Goal: Information Seeking & Learning: Find specific fact

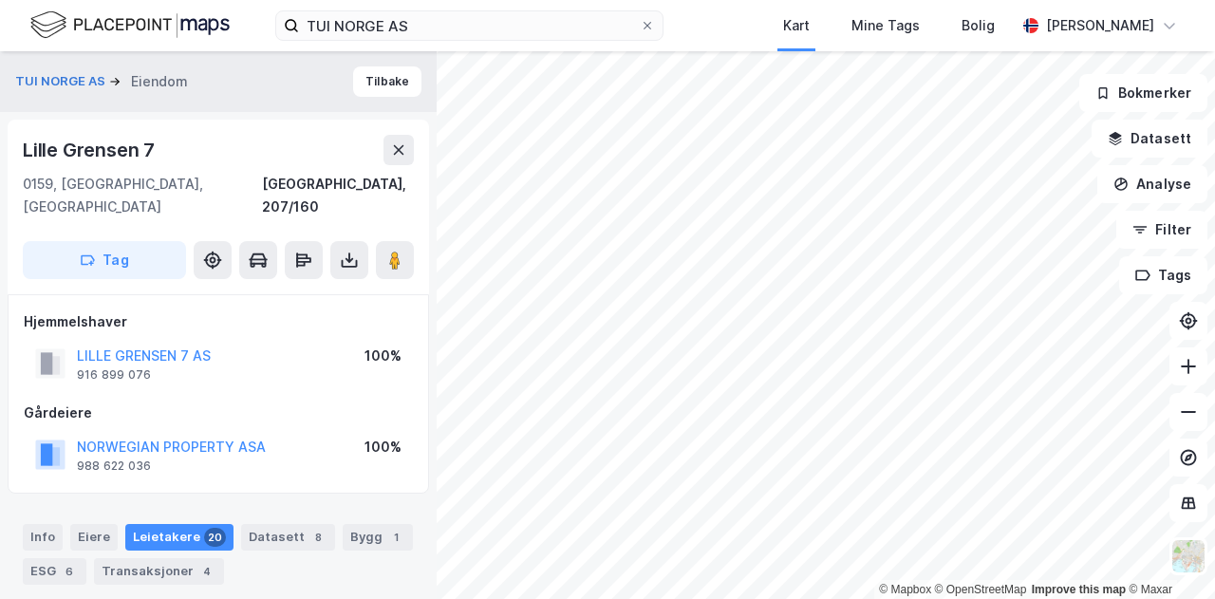
scroll to position [6, 0]
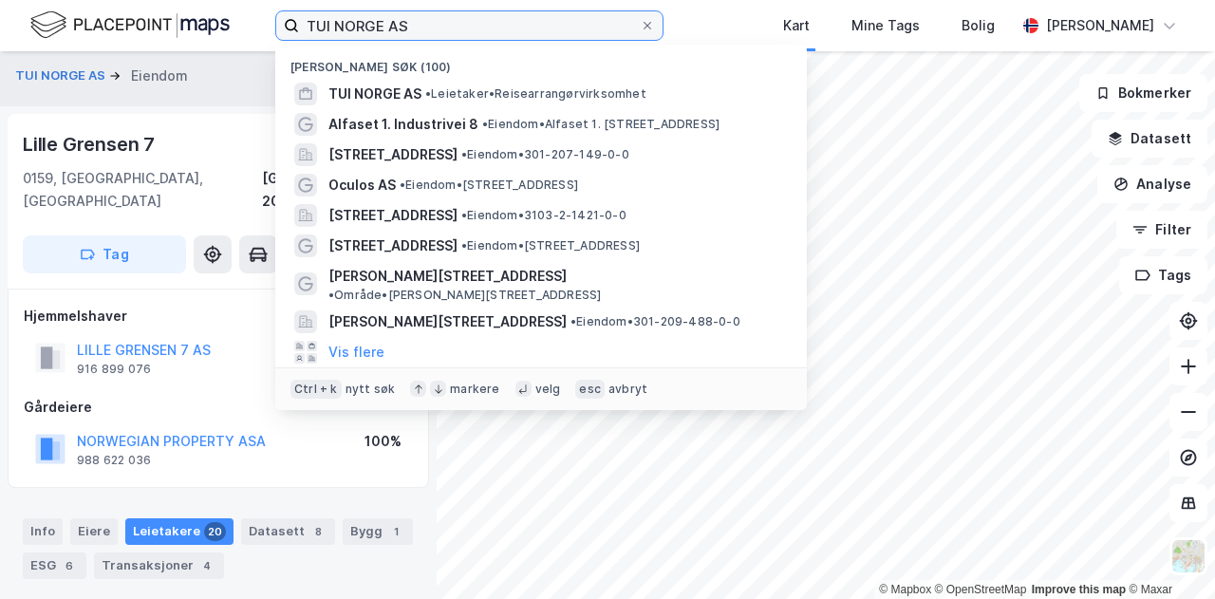
click at [412, 27] on input "TUI NORGE AS" at bounding box center [469, 25] width 341 height 28
drag, startPoint x: 412, startPoint y: 27, endPoint x: 240, endPoint y: 39, distance: 172.3
click at [240, 39] on div "TUI NORGE AS Nylige søk (100) TUI [GEOGRAPHIC_DATA] AS • Leietaker • Reisearran…" at bounding box center [607, 25] width 1215 height 51
paste input "[STREET_ADDRESS]"
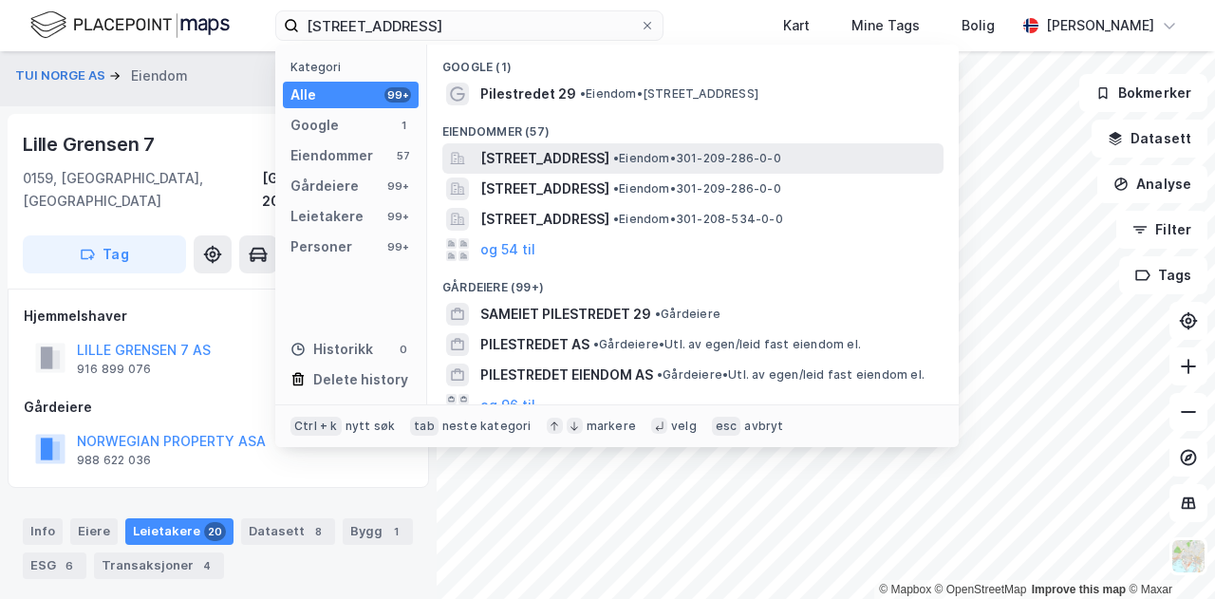
click at [534, 158] on span "[STREET_ADDRESS]" at bounding box center [544, 158] width 129 height 23
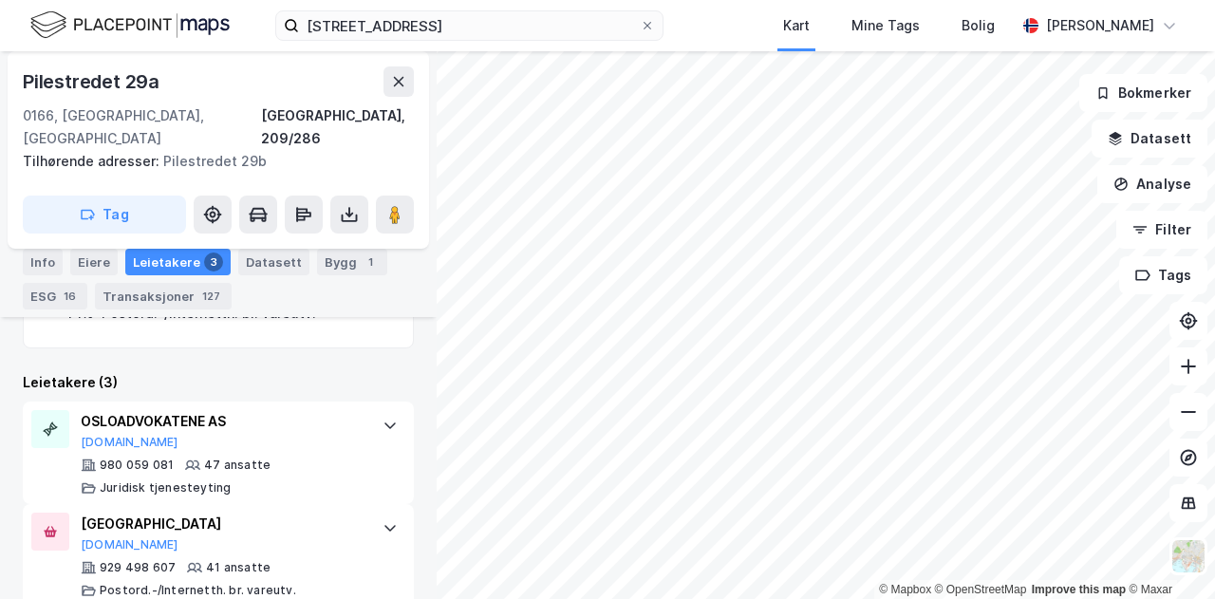
scroll to position [676, 0]
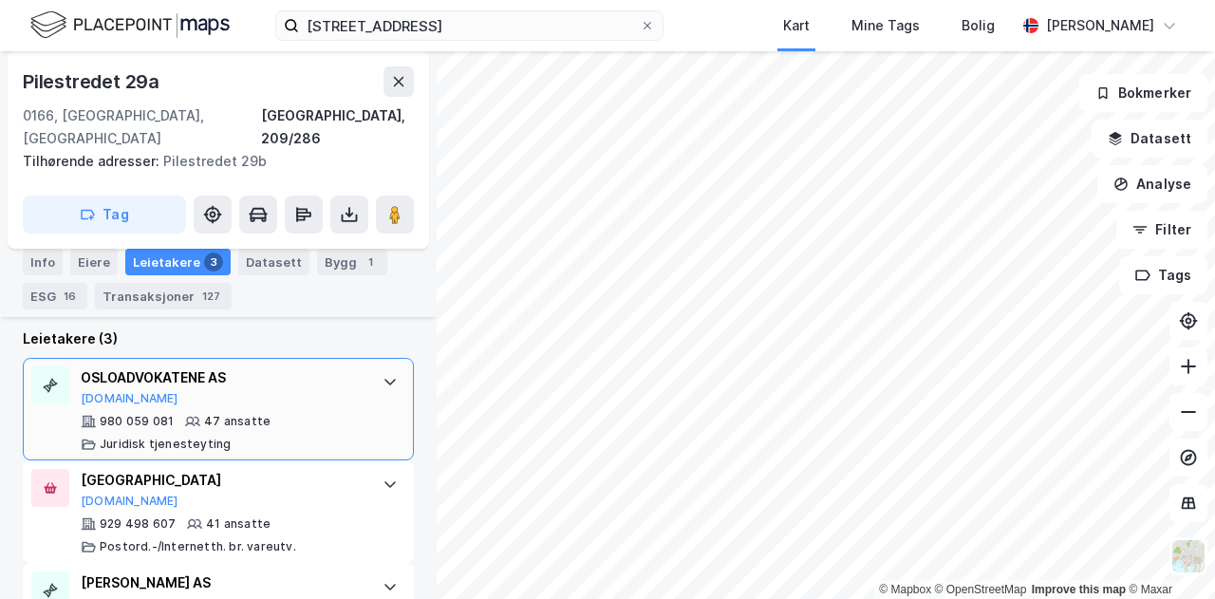
click at [341, 366] on div "OSLOADVOKATENE AS" at bounding box center [222, 377] width 283 height 23
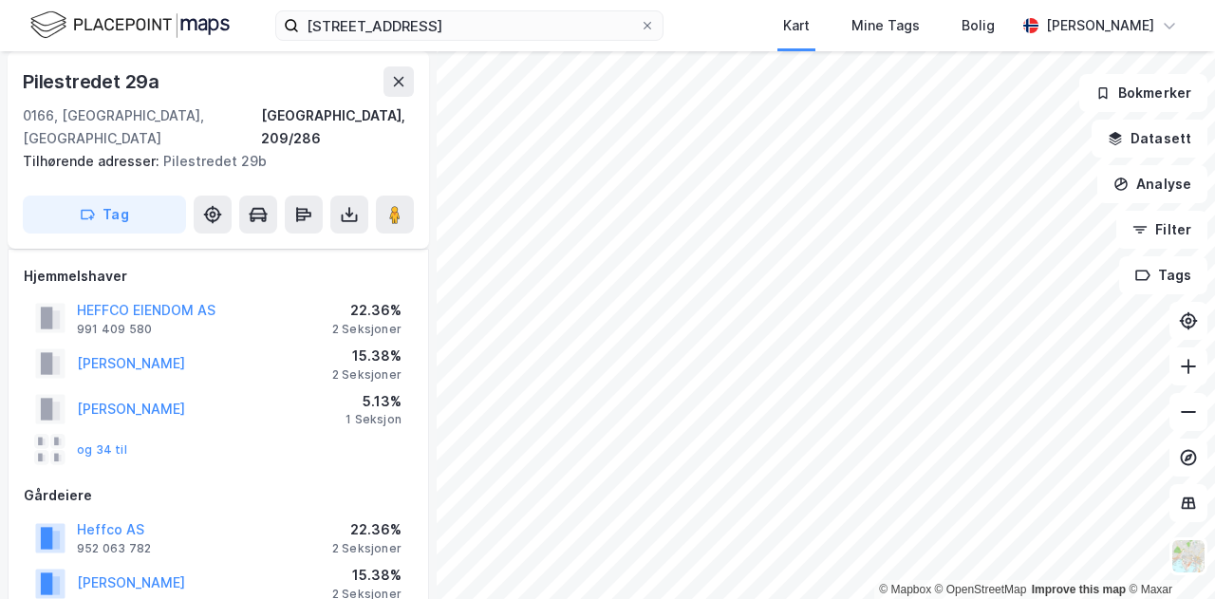
scroll to position [0, 0]
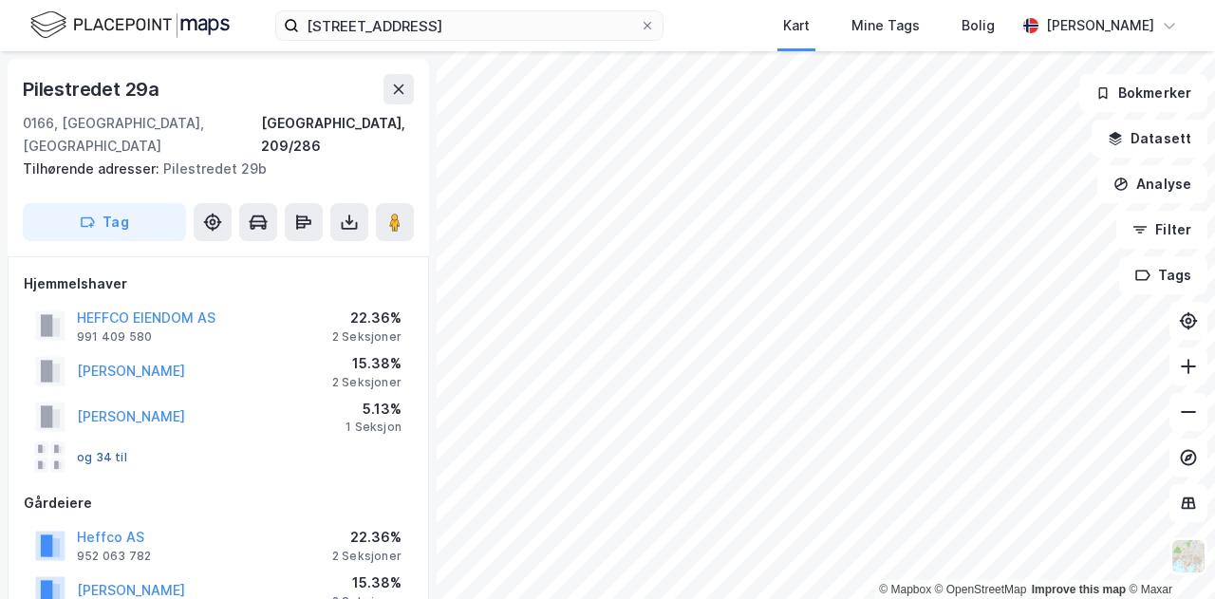
click at [0, 0] on button "og 34 til" at bounding box center [0, 0] width 0 height 0
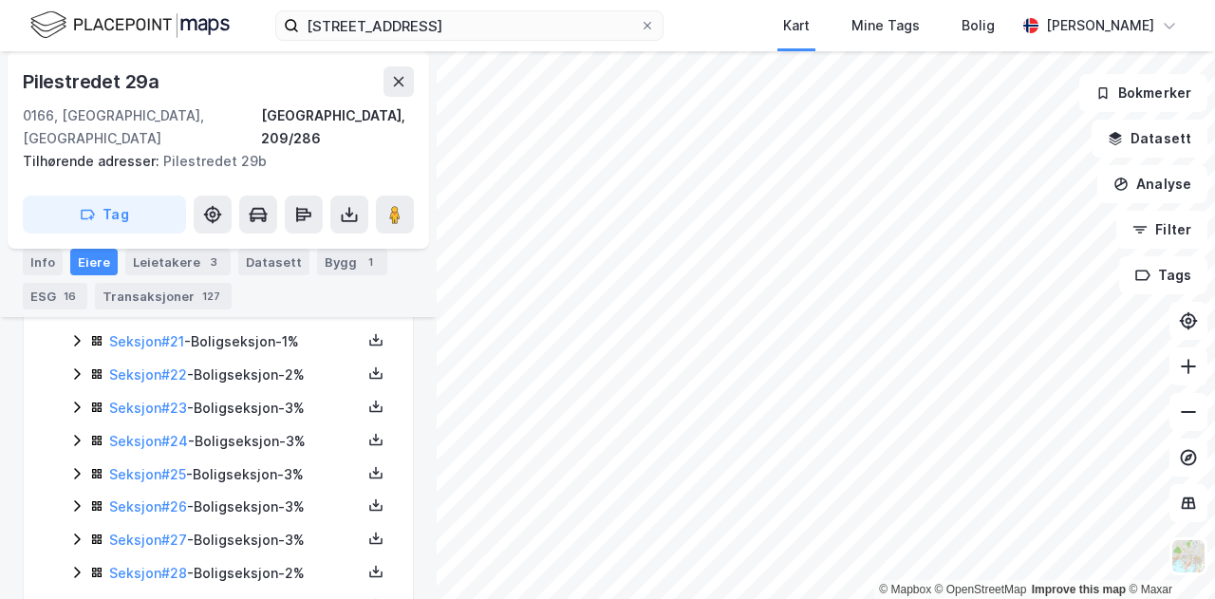
scroll to position [1244, 0]
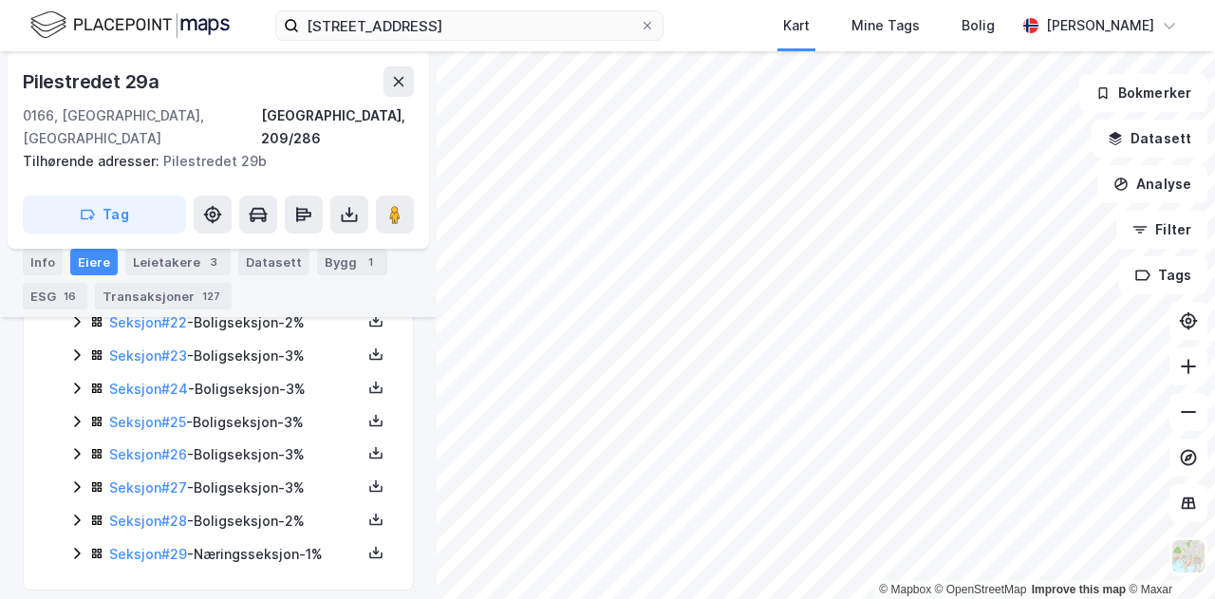
scroll to position [760, 0]
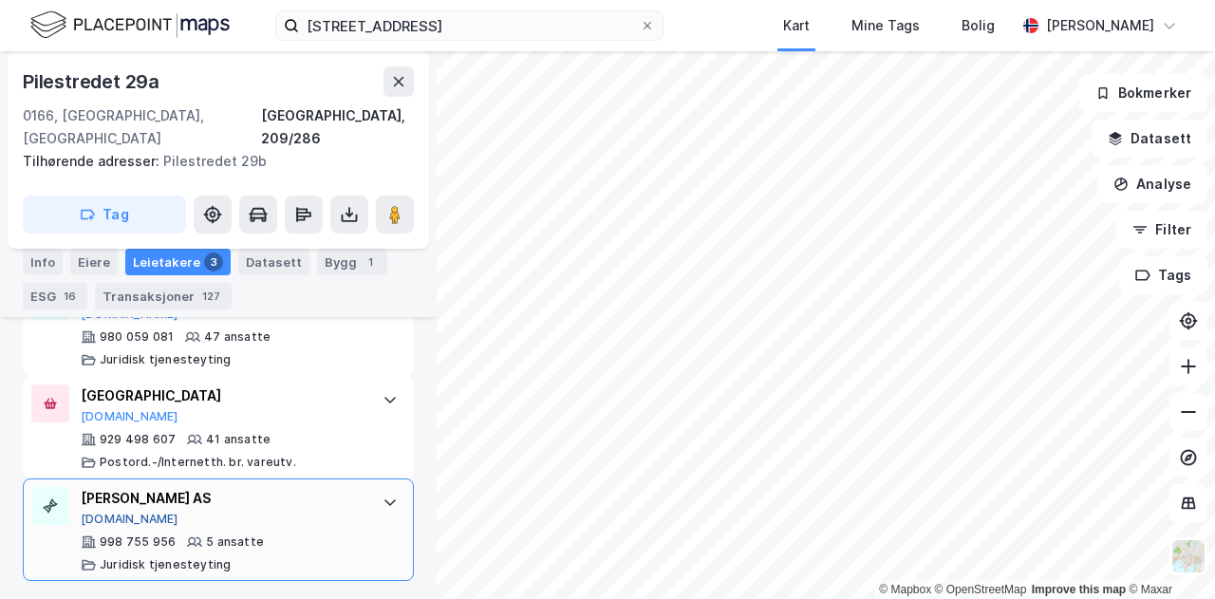
click at [108, 517] on button "[DOMAIN_NAME]" at bounding box center [130, 519] width 98 height 15
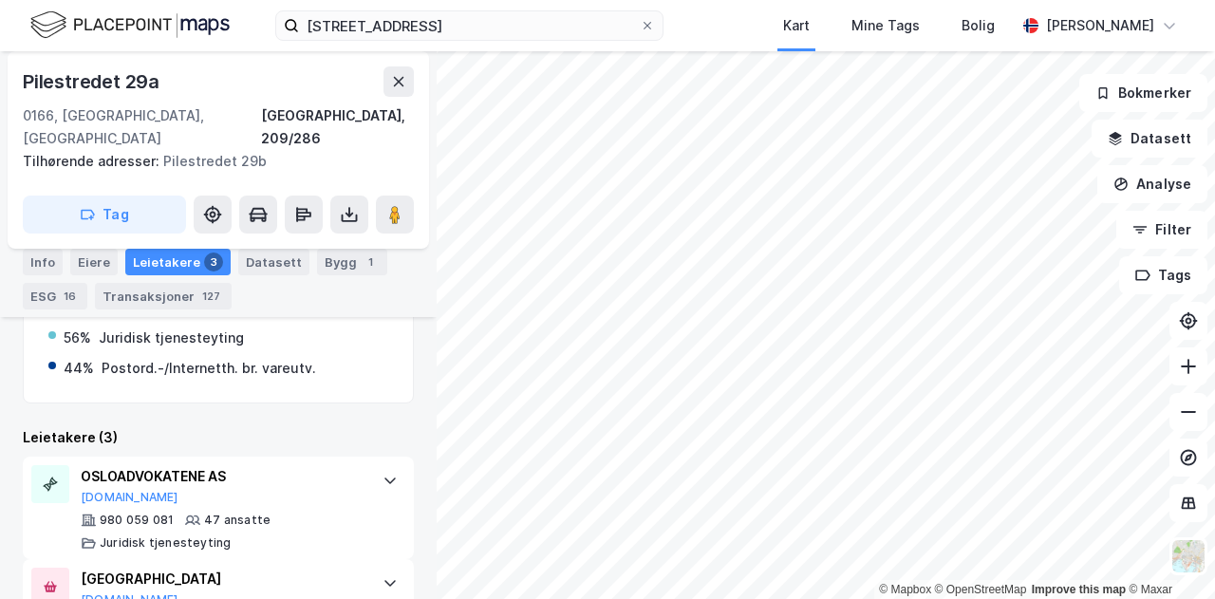
scroll to position [572, 0]
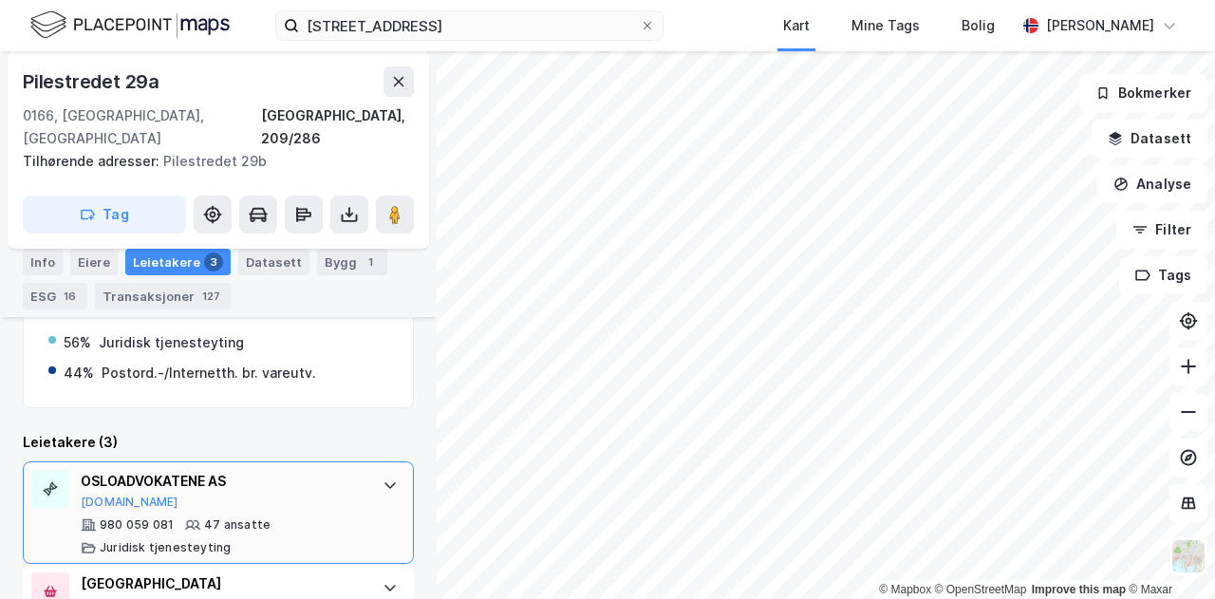
click at [384, 482] on icon at bounding box center [389, 485] width 11 height 7
click at [99, 495] on button "[DOMAIN_NAME]" at bounding box center [130, 502] width 98 height 15
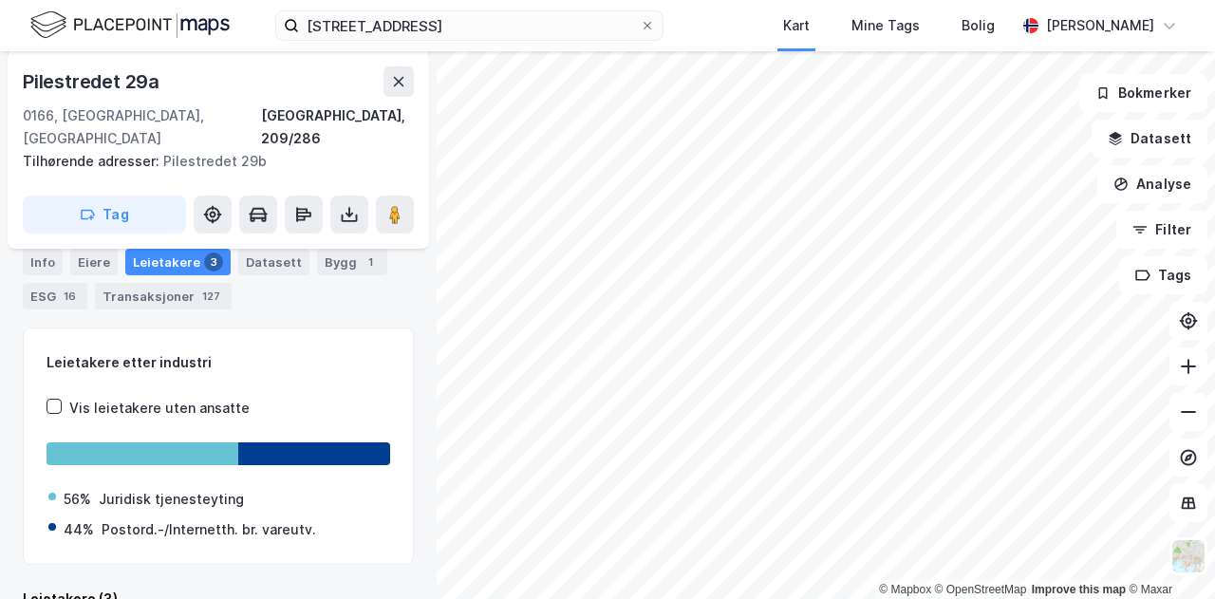
scroll to position [193, 0]
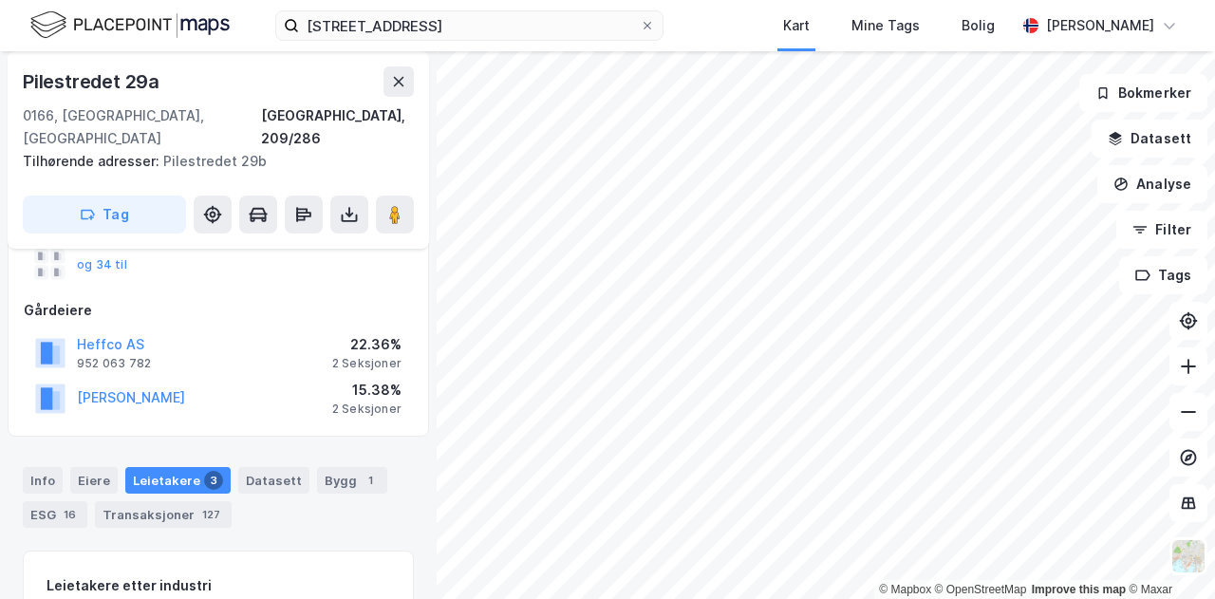
click at [213, 88] on div "Pilestredet 29a" at bounding box center [218, 81] width 391 height 30
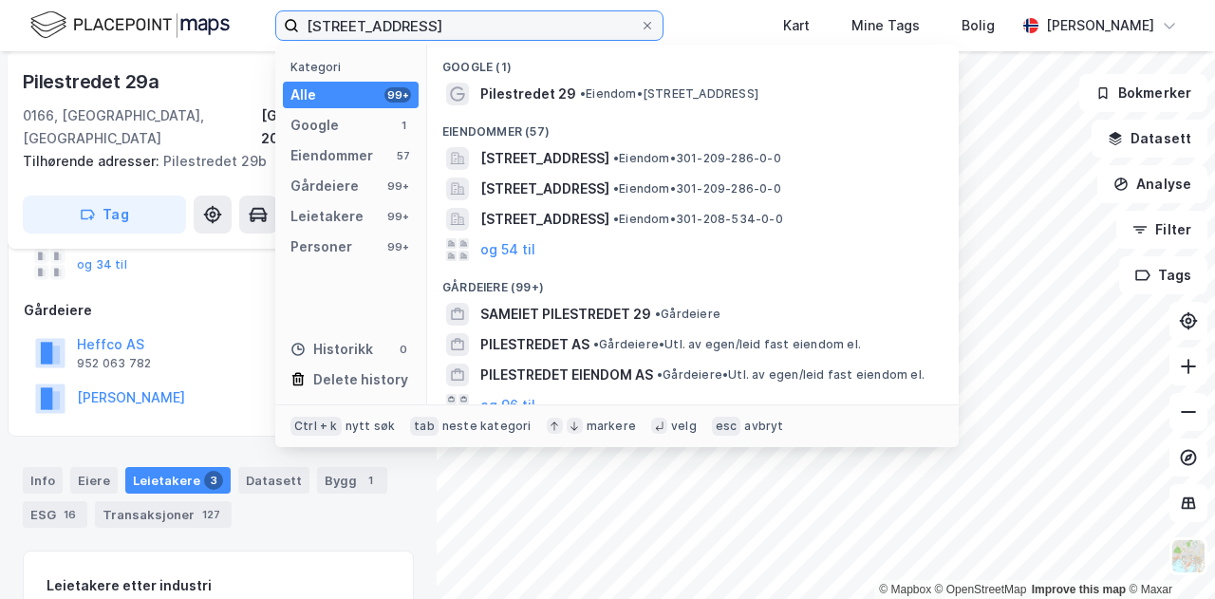
drag, startPoint x: 581, startPoint y: 28, endPoint x: 250, endPoint y: 24, distance: 331.3
click at [250, 24] on div "Pilestredet 29, 0166 [GEOGRAPHIC_DATA] Kategori Alle 99+ Google 1 Eiendommer 57…" at bounding box center [607, 25] width 1215 height 51
paste input "Nedre Vollgate 4"
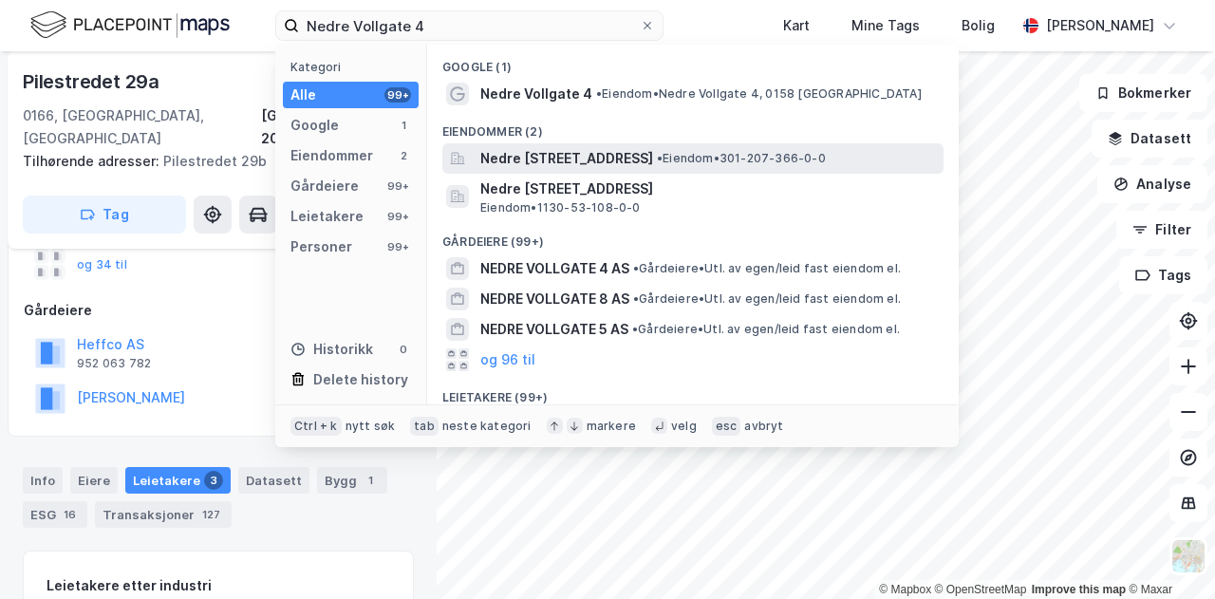
click at [568, 160] on span "Nedre [STREET_ADDRESS]" at bounding box center [566, 158] width 173 height 23
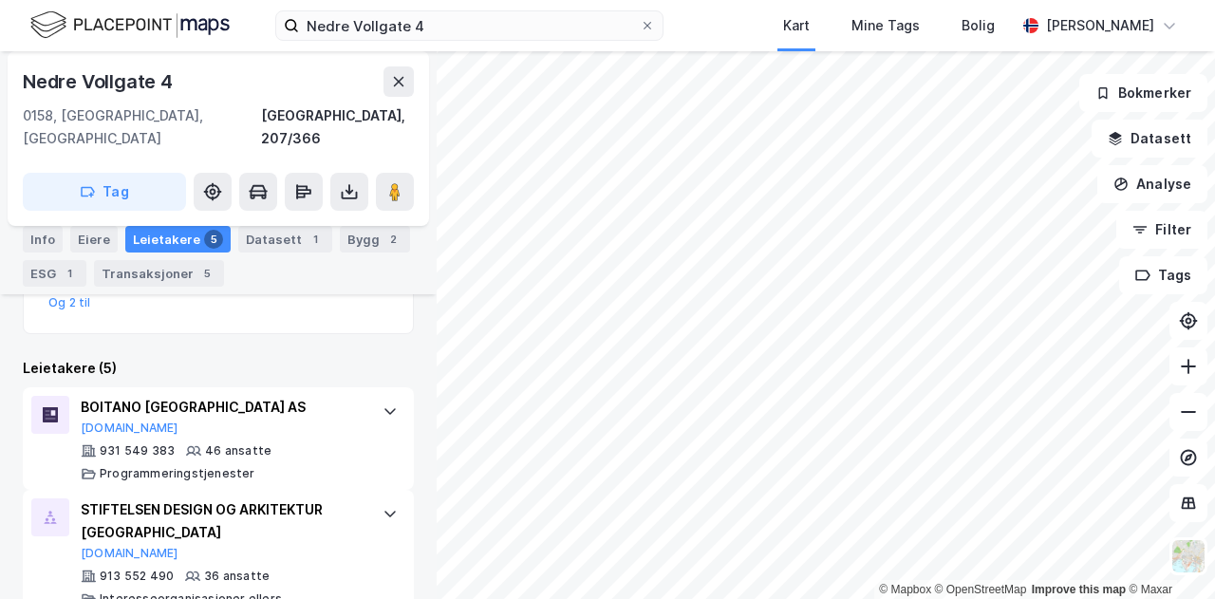
scroll to position [651, 0]
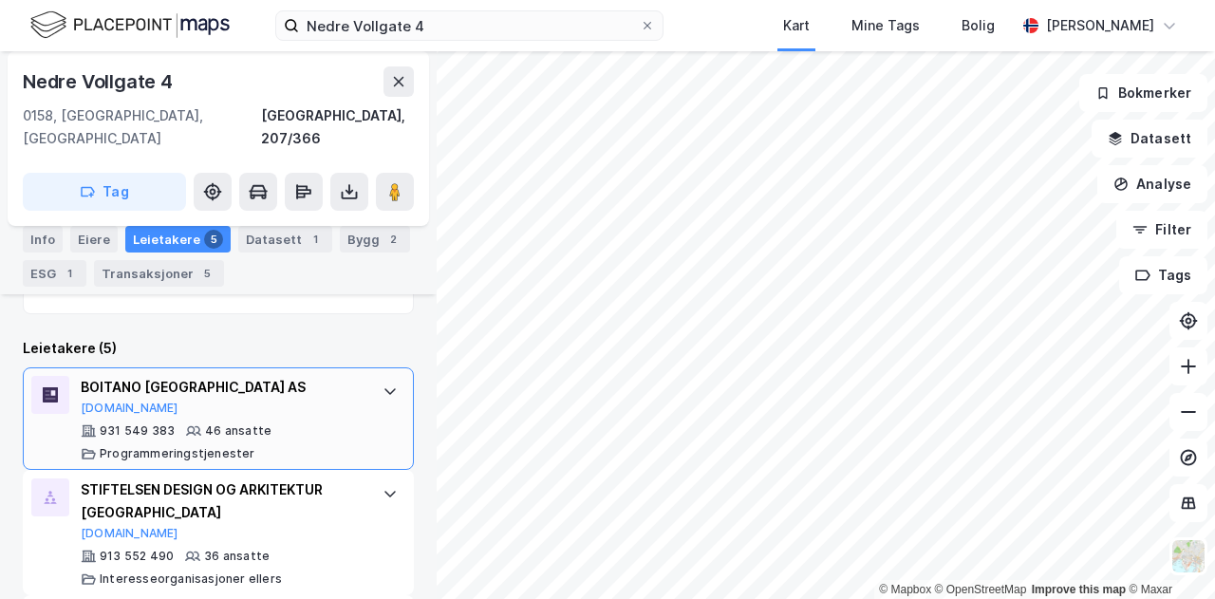
click at [375, 376] on div at bounding box center [390, 391] width 30 height 30
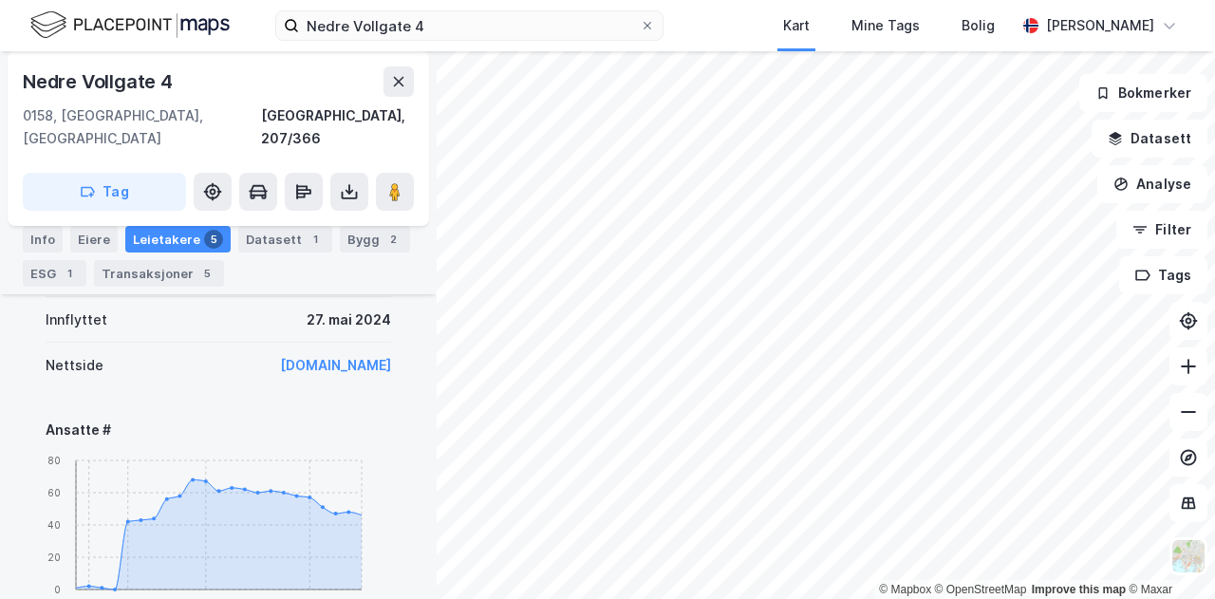
scroll to position [903, 0]
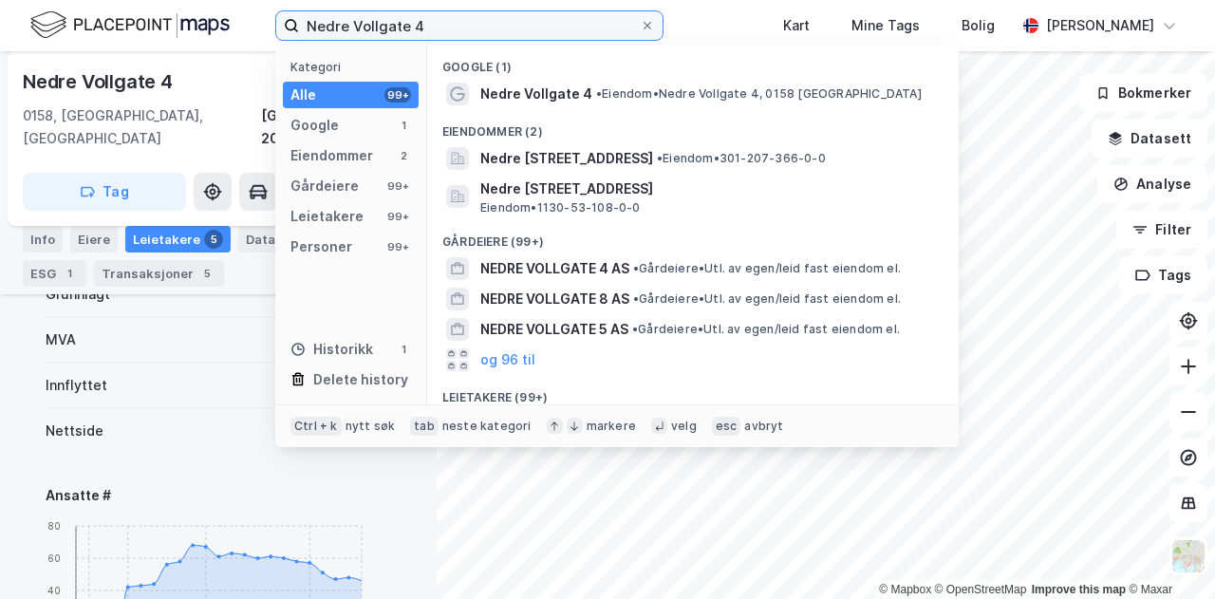
drag, startPoint x: 453, startPoint y: 27, endPoint x: 292, endPoint y: 26, distance: 160.4
click at [292, 26] on label "Nedre Vollgate 4" at bounding box center [469, 25] width 388 height 30
paste input "[STREET_ADDRESS]"
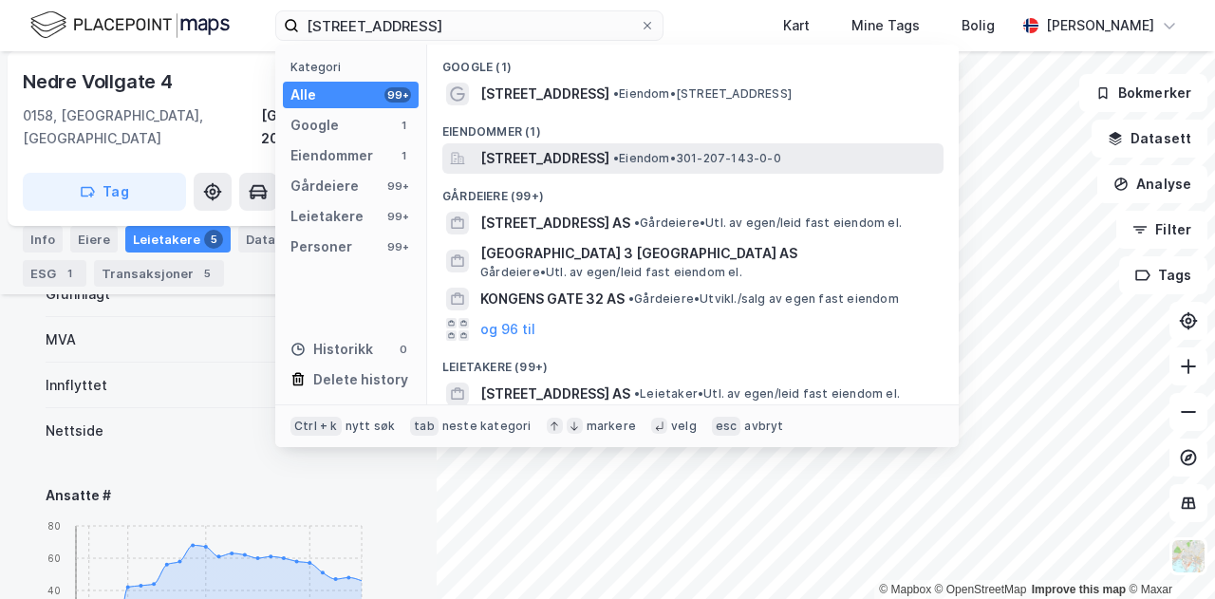
click at [609, 152] on span "[STREET_ADDRESS]" at bounding box center [544, 158] width 129 height 23
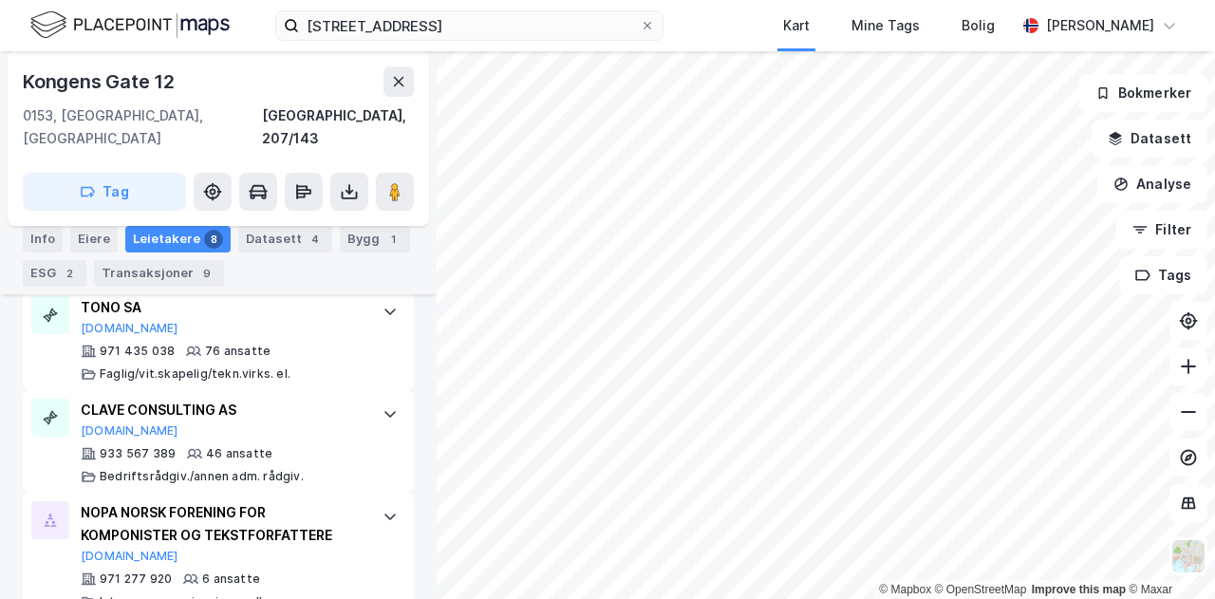
scroll to position [625, 0]
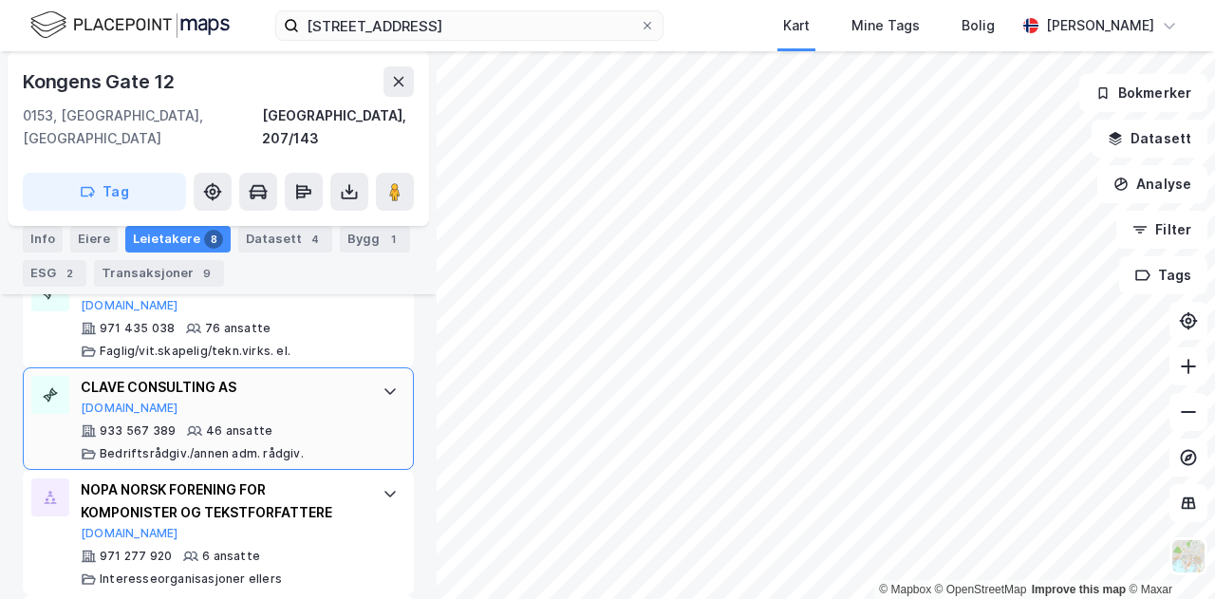
click at [383, 384] on icon at bounding box center [390, 391] width 15 height 15
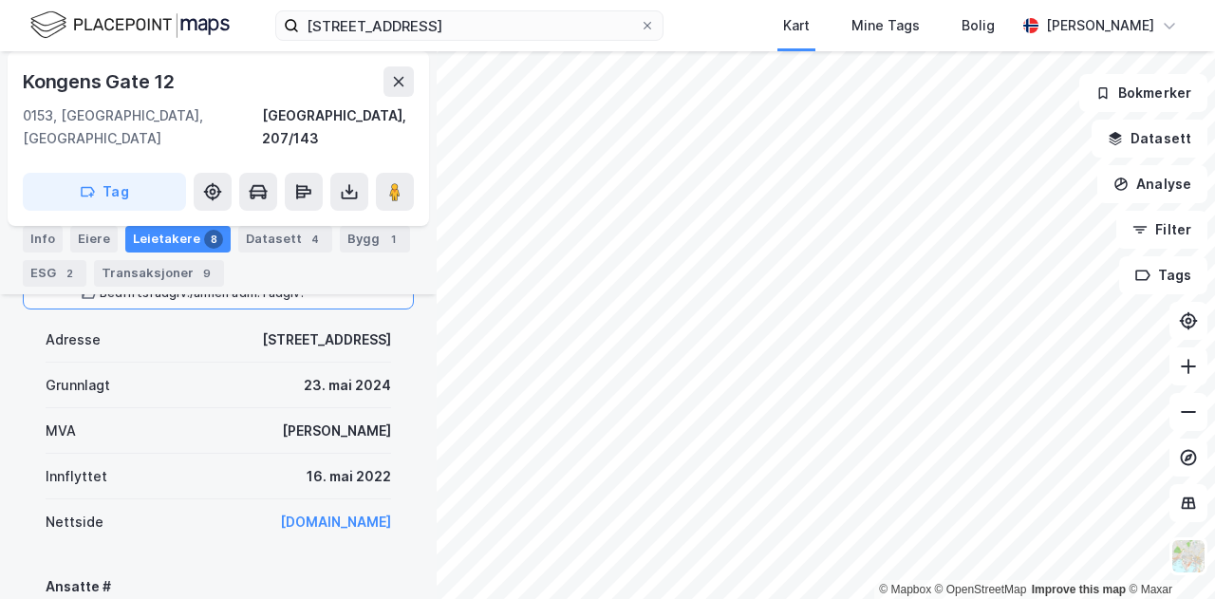
scroll to position [805, 0]
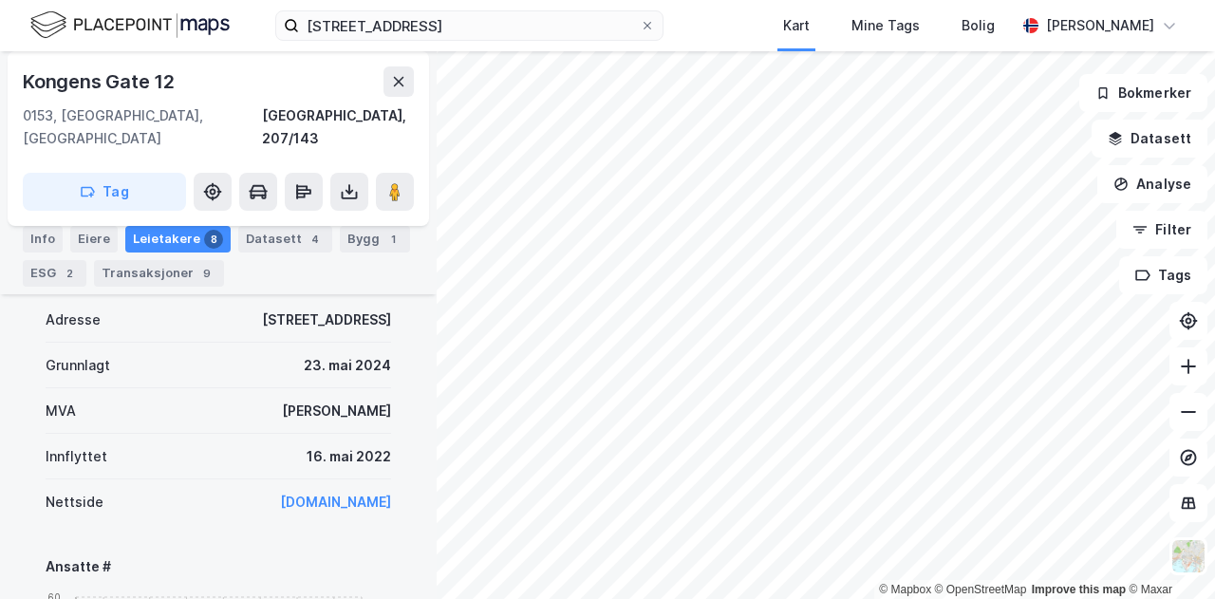
click at [371, 494] on link "[DOMAIN_NAME]" at bounding box center [335, 502] width 111 height 16
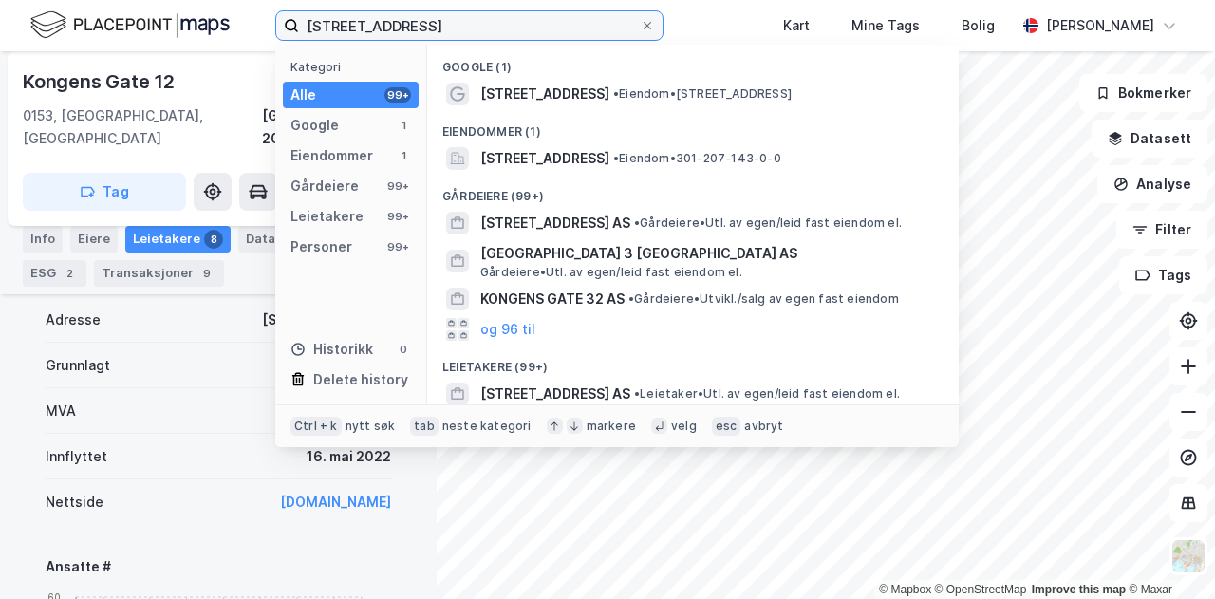
drag, startPoint x: 526, startPoint y: 22, endPoint x: 273, endPoint y: 24, distance: 252.5
click at [273, 24] on div "[STREET_ADDRESS] Kategori Alle 99+ Google 1 Eiendommer 1 Gårdeiere 99+ Leietake…" at bounding box center [607, 25] width 1215 height 51
paste input "Øvre Vollgate 13, 0158"
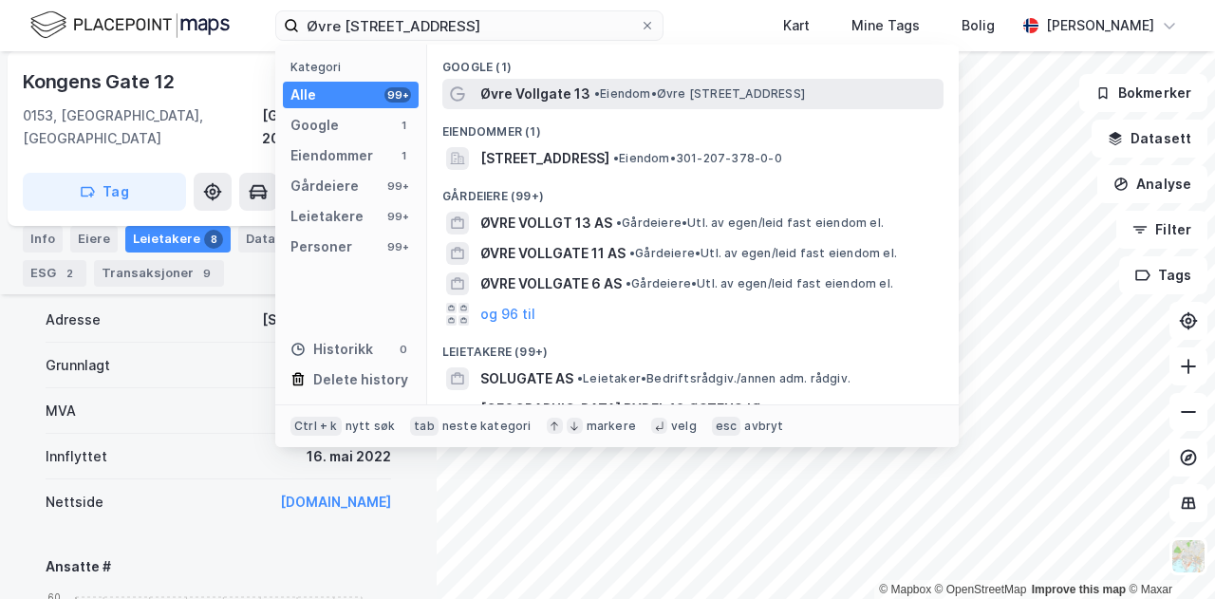
click at [637, 90] on span "• Eiendom • [STREET_ADDRESS]" at bounding box center [699, 93] width 211 height 15
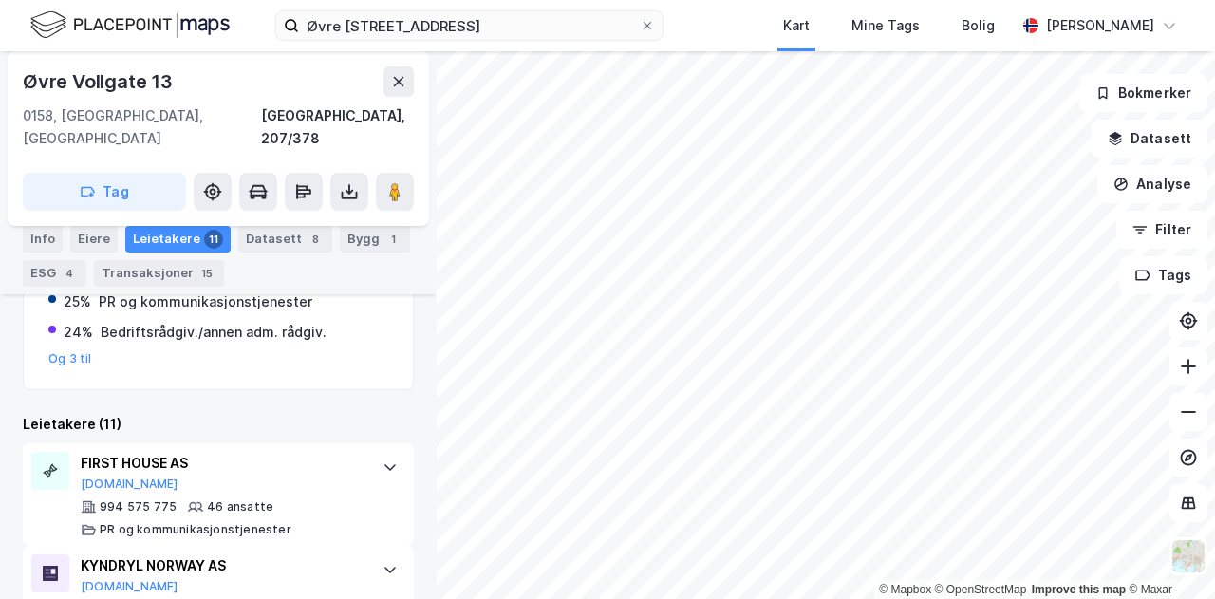
scroll to position [505, 0]
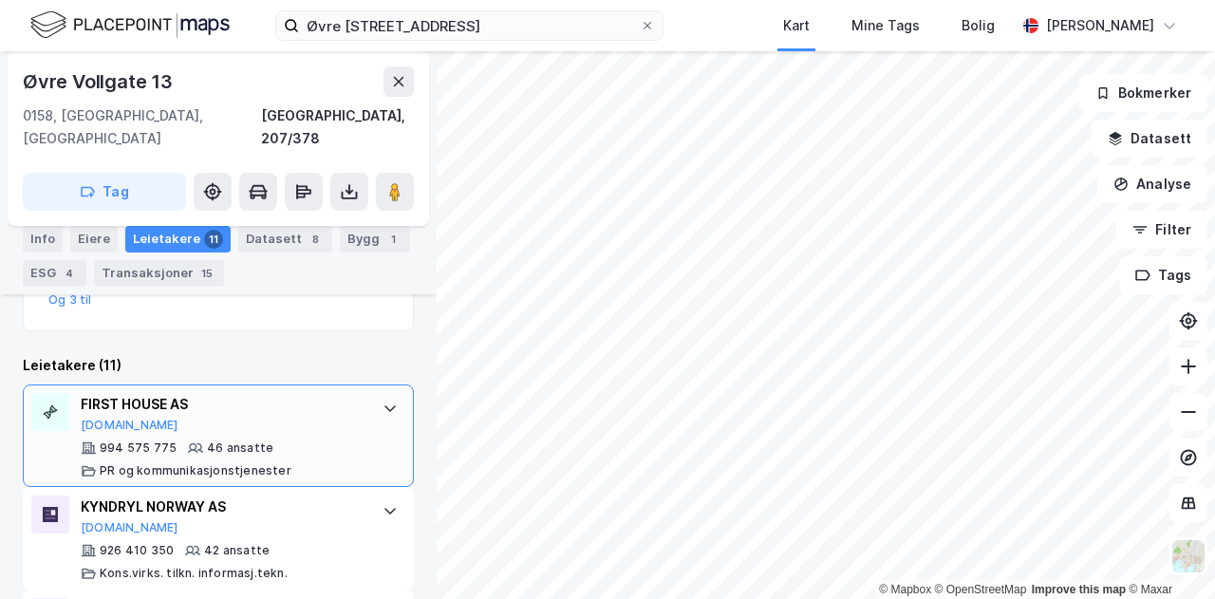
click at [383, 401] on icon at bounding box center [390, 408] width 15 height 15
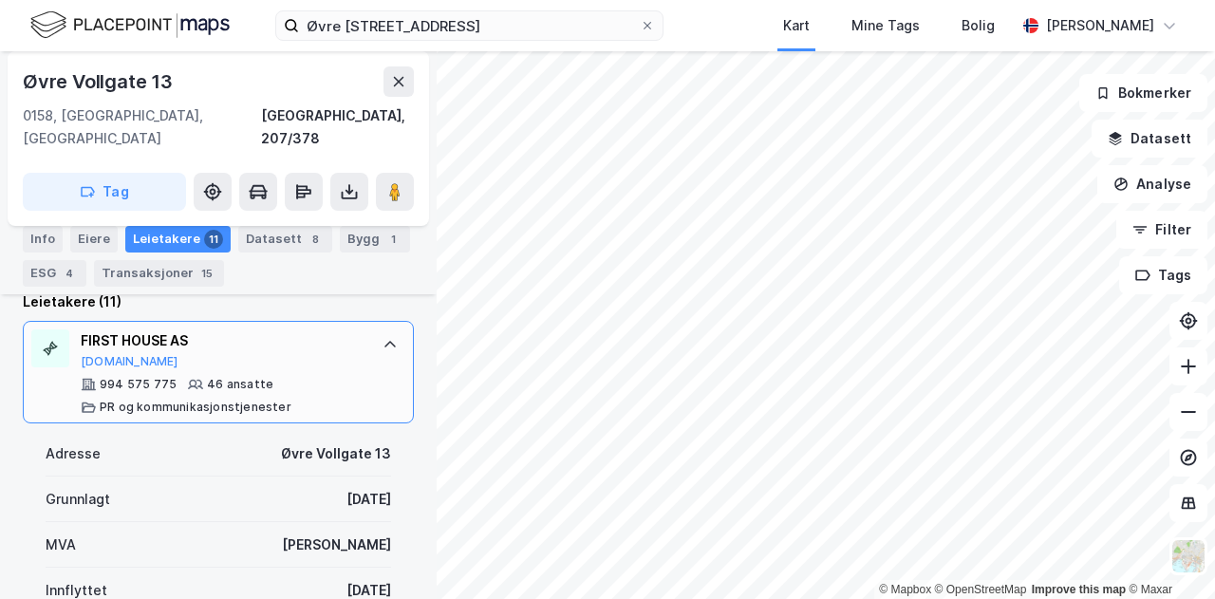
scroll to position [570, 0]
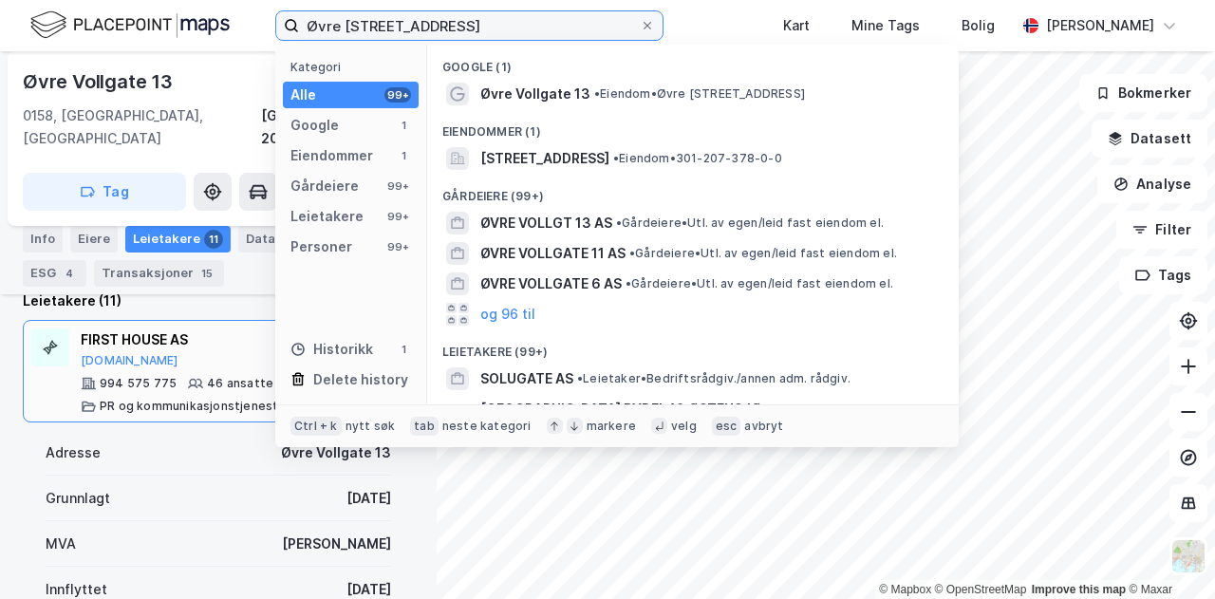
drag, startPoint x: 509, startPoint y: 18, endPoint x: 161, endPoint y: 23, distance: 347.5
click at [161, 23] on div "Øvre Vollgate 13, 0158 [GEOGRAPHIC_DATA] Kategori Alle 99+ Google 1 Eiendommer …" at bounding box center [607, 25] width 1215 height 51
paste input "Karenslyst Allee 2"
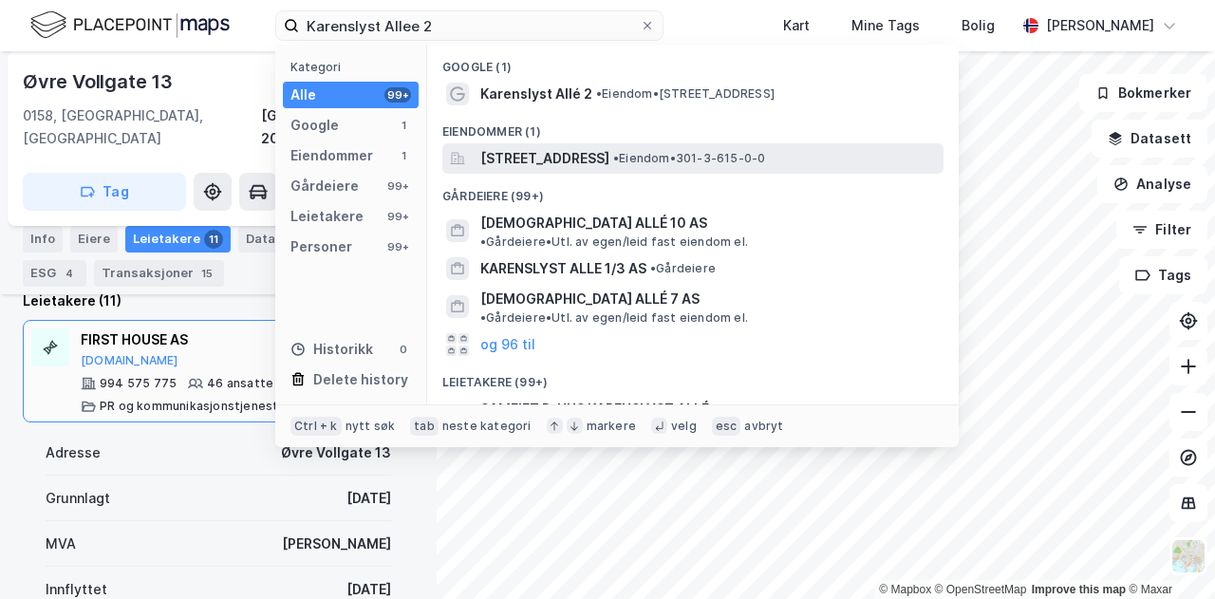
click at [560, 159] on span "[STREET_ADDRESS]" at bounding box center [544, 158] width 129 height 23
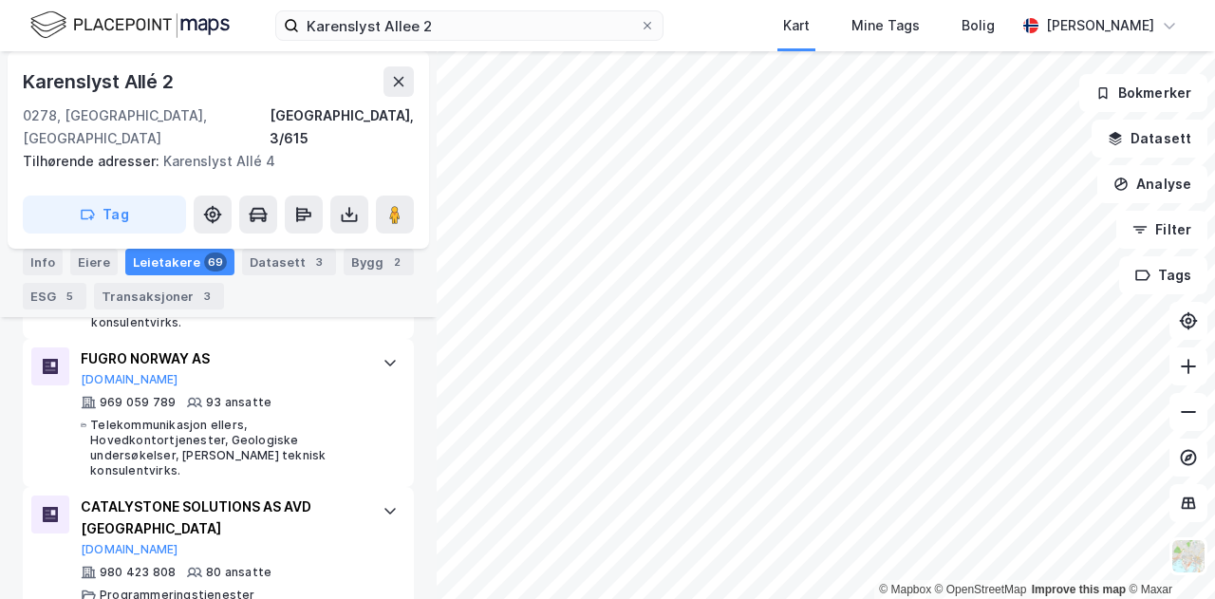
scroll to position [668, 0]
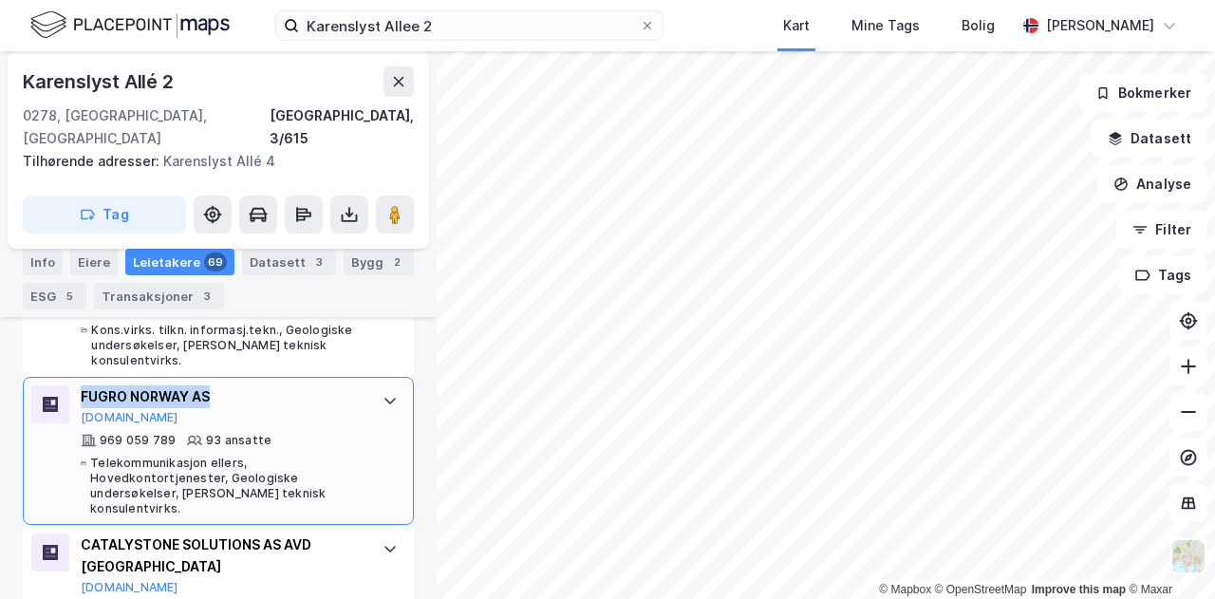
drag, startPoint x: 230, startPoint y: 359, endPoint x: 79, endPoint y: 351, distance: 151.1
click at [79, 377] on div "FUGRO NORWAY AS [DOMAIN_NAME] 969 059 789 93 ansatte Telekommunikasjon ellers, …" at bounding box center [218, 451] width 391 height 148
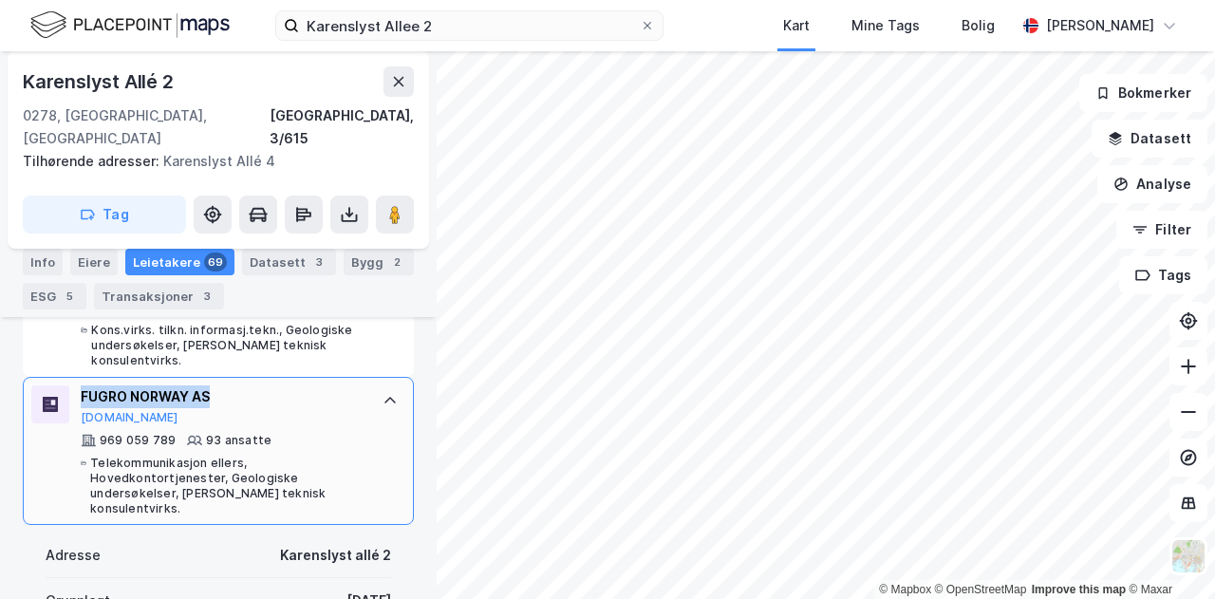
copy div "FUGRO NORWAY AS"
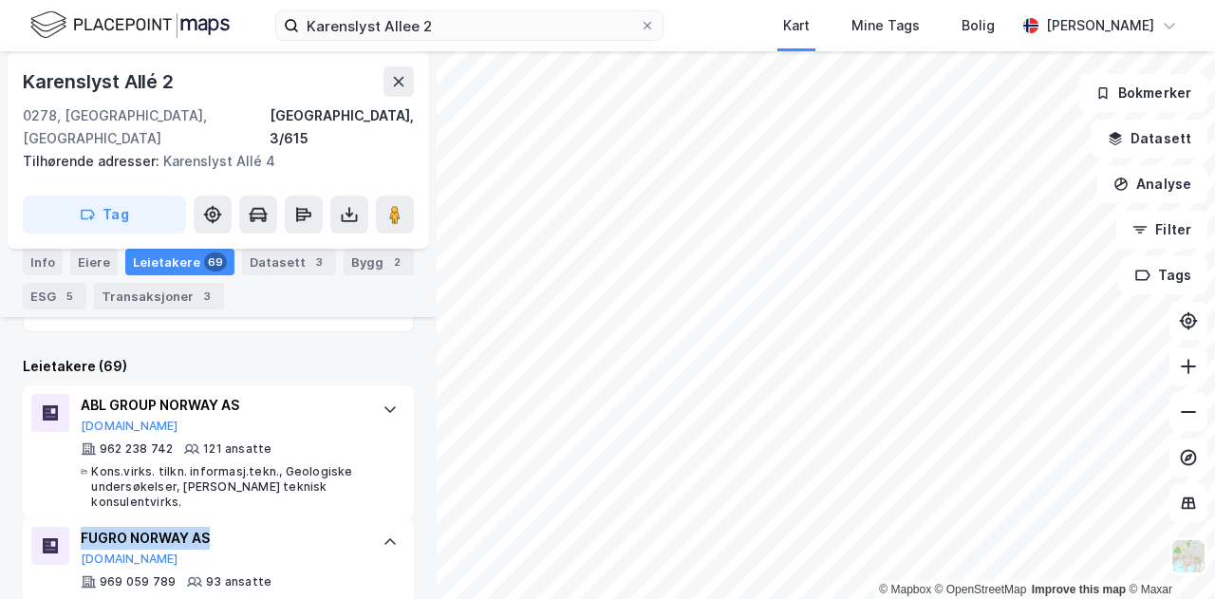
scroll to position [194, 0]
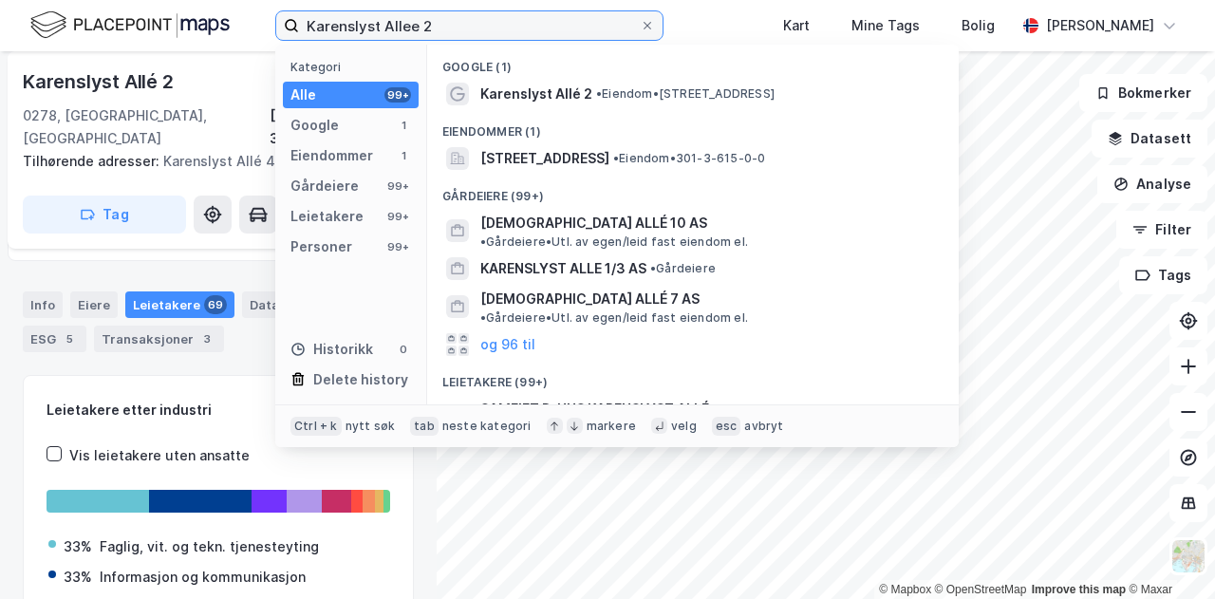
drag, startPoint x: 450, startPoint y: 26, endPoint x: 289, endPoint y: 24, distance: 161.4
click at [289, 24] on label "Karenslyst Allee 2" at bounding box center [469, 25] width 388 height 30
paste input "[STREET_ADDRESS]"
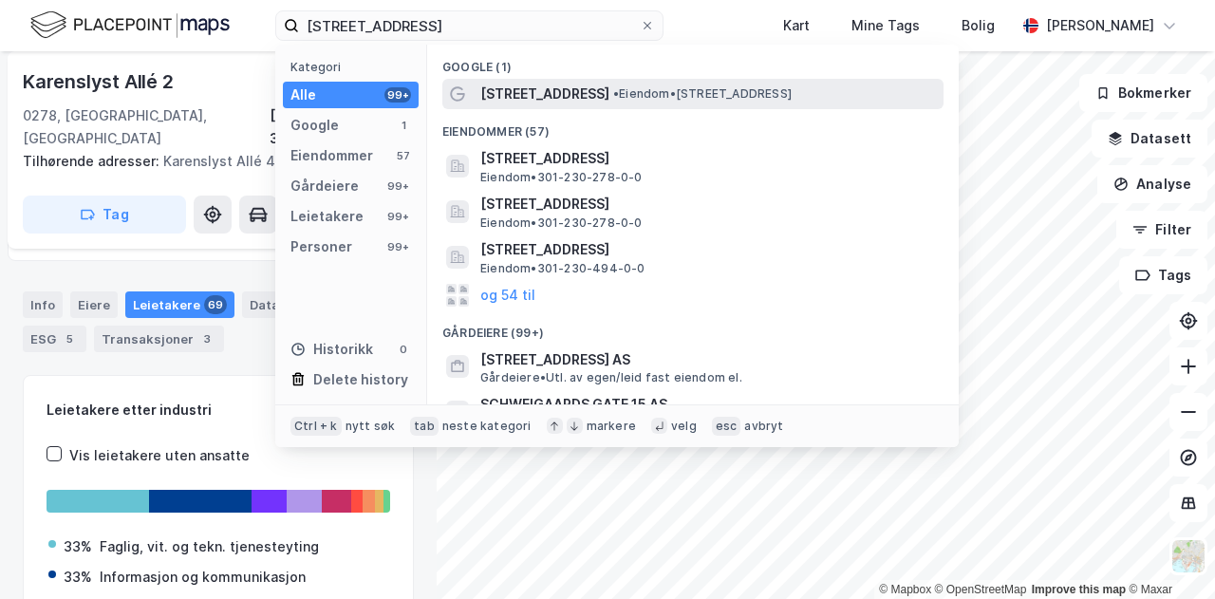
click at [679, 86] on span "• Eiendom • [STREET_ADDRESS]" at bounding box center [702, 93] width 178 height 15
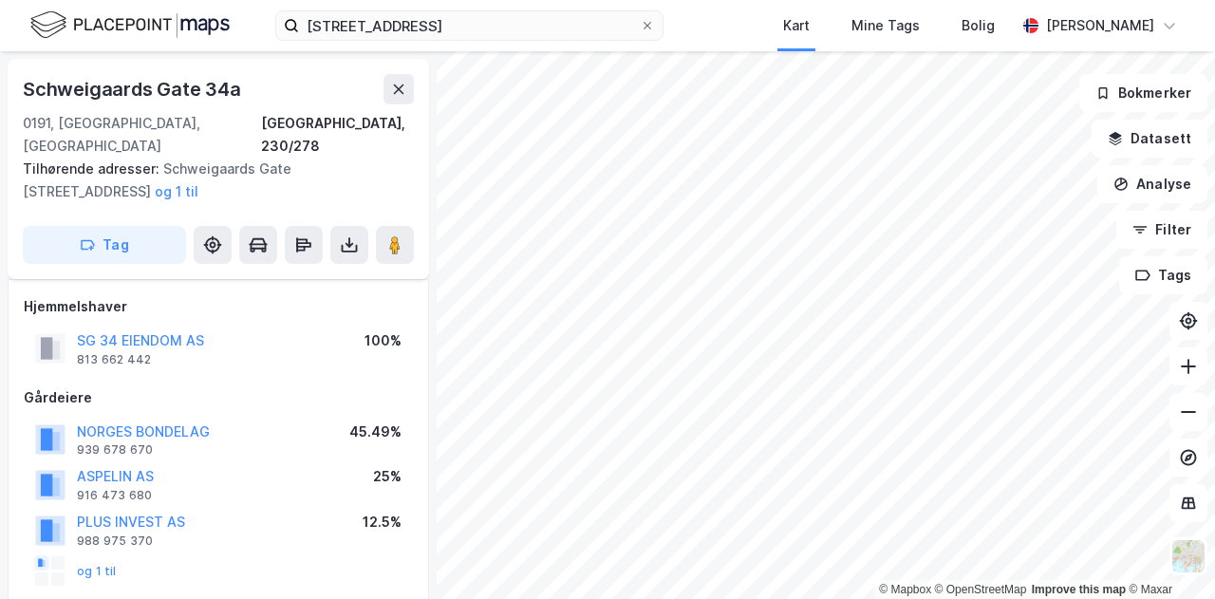
scroll to position [194, 0]
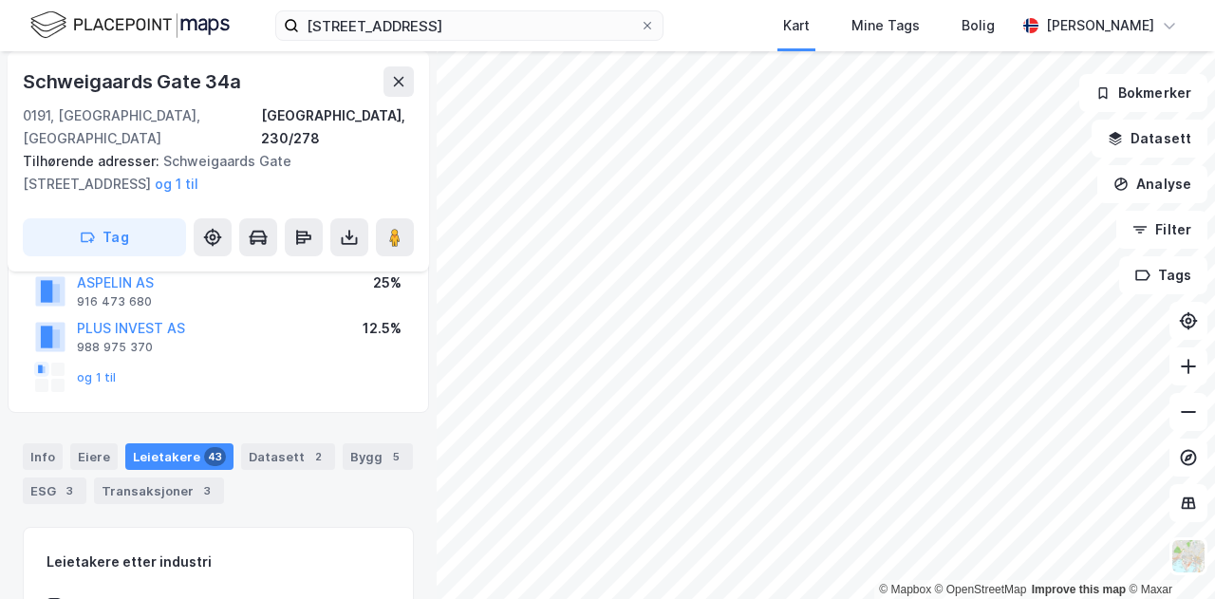
click at [156, 443] on div "Leietakere 43" at bounding box center [179, 456] width 108 height 27
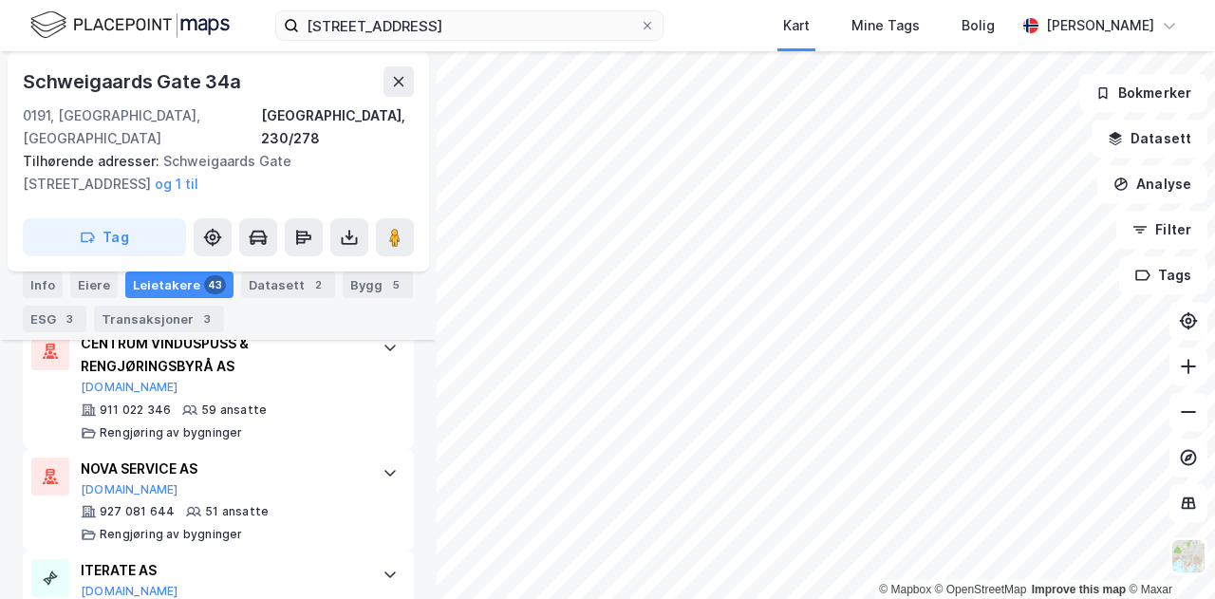
scroll to position [820, 0]
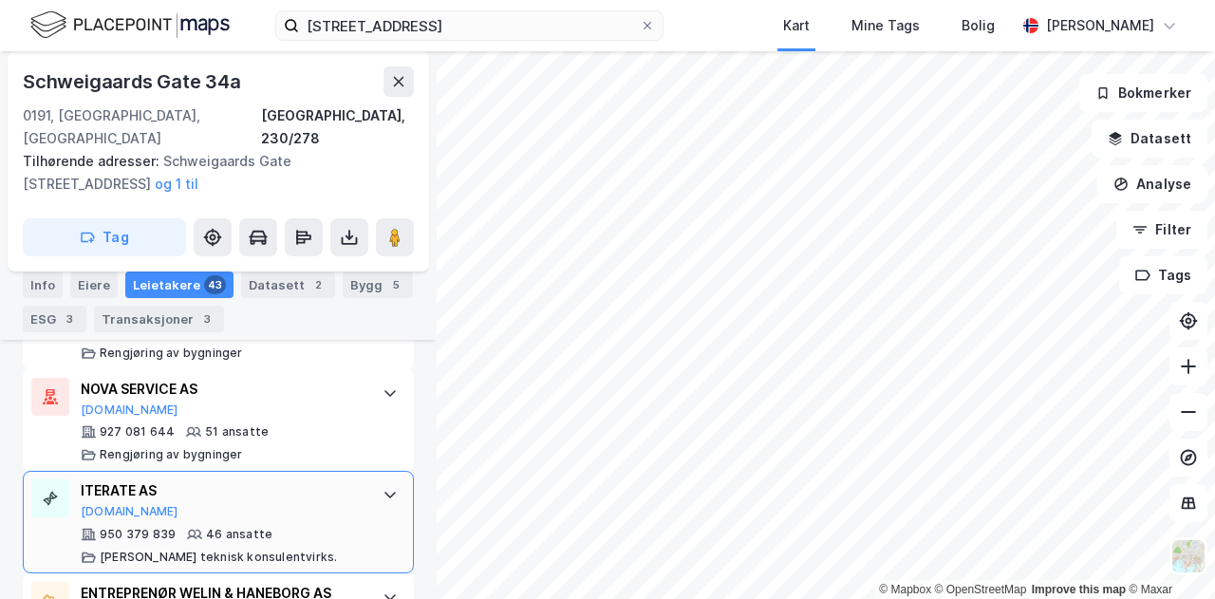
click at [187, 479] on div "ITERATE AS" at bounding box center [222, 490] width 283 height 23
click at [105, 504] on button "[DOMAIN_NAME]" at bounding box center [130, 511] width 98 height 15
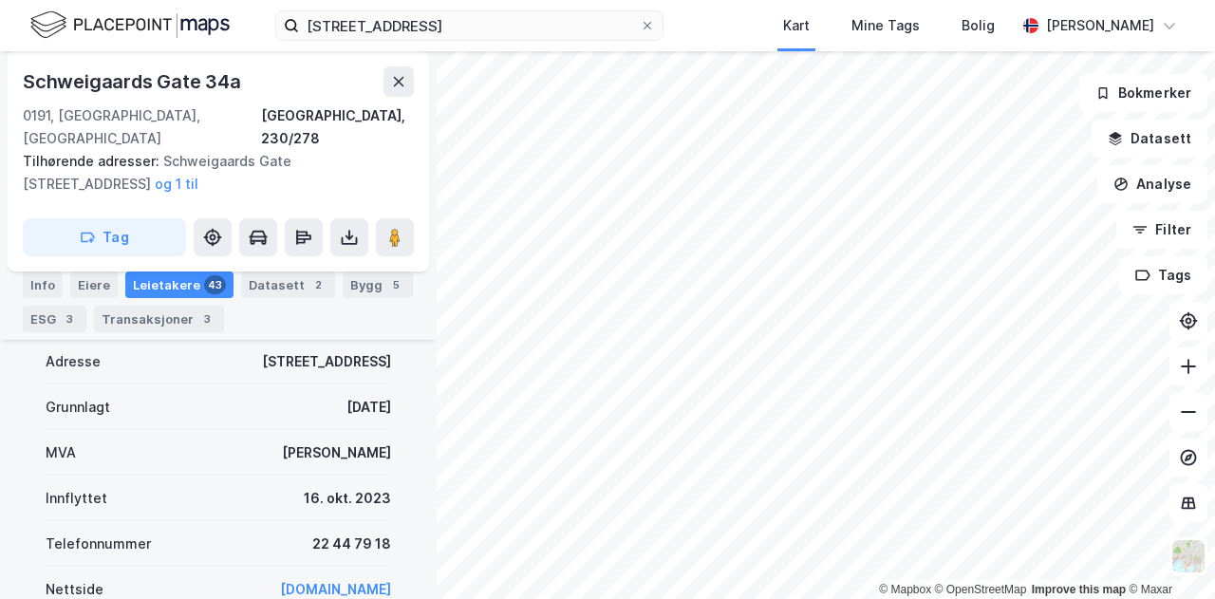
scroll to position [1105, 0]
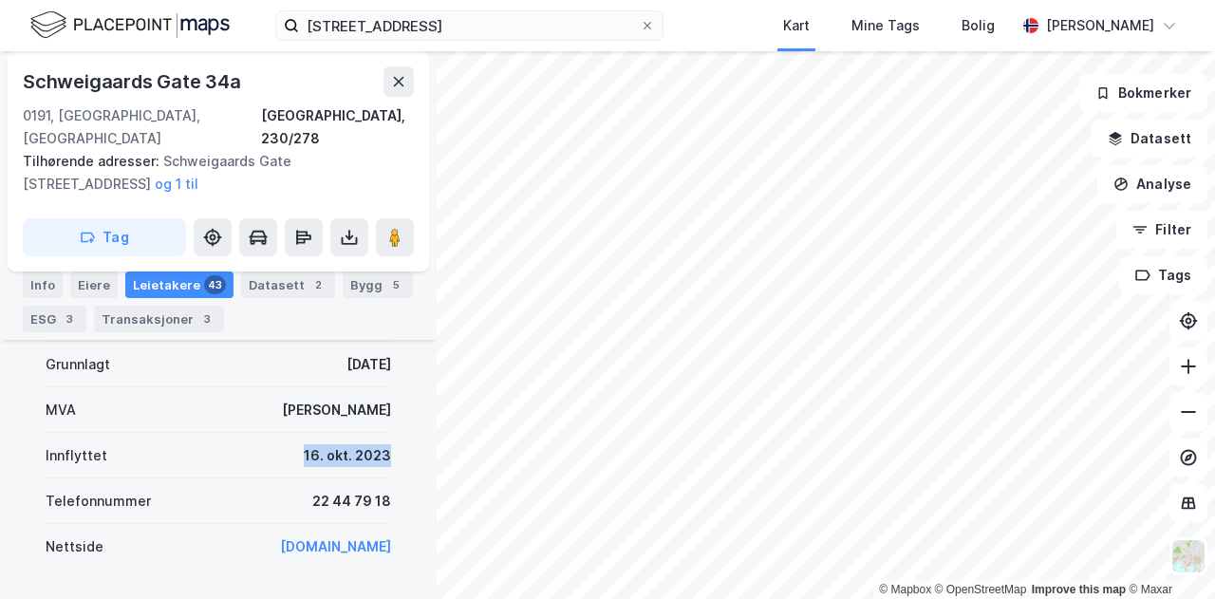
drag, startPoint x: 392, startPoint y: 428, endPoint x: 292, endPoint y: 430, distance: 99.7
copy div "16. okt. 2023"
click at [572, 29] on input "[STREET_ADDRESS]" at bounding box center [469, 25] width 341 height 28
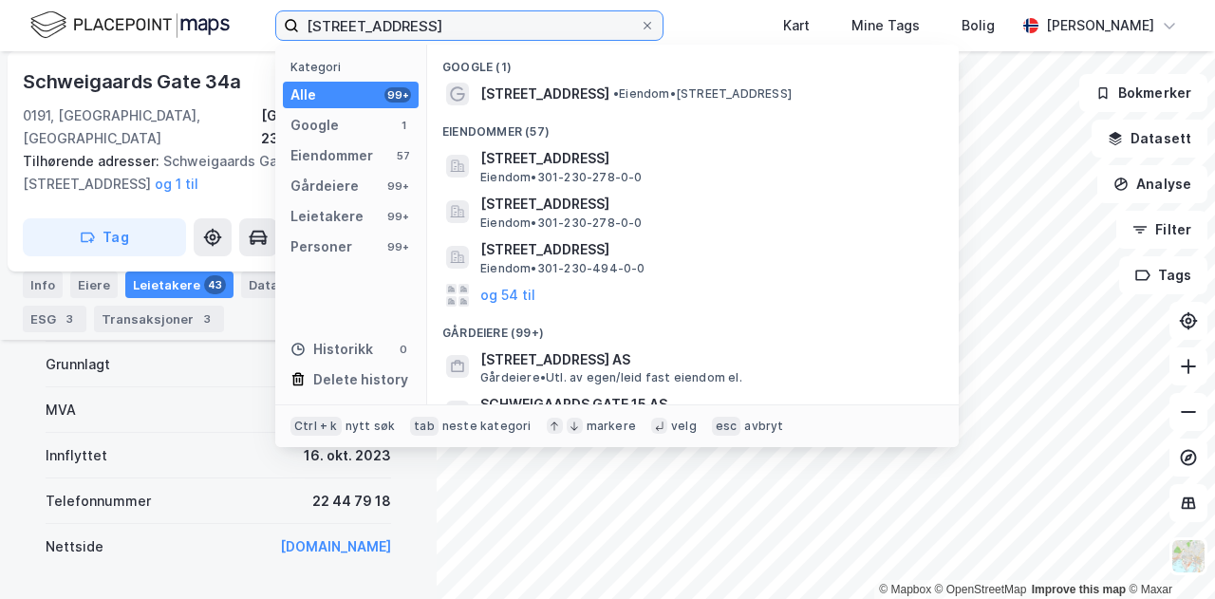
click at [589, 23] on input "[STREET_ADDRESS]" at bounding box center [469, 25] width 341 height 28
drag, startPoint x: 589, startPoint y: 23, endPoint x: 332, endPoint y: 20, distance: 256.3
click at [332, 20] on input "[STREET_ADDRESS]" at bounding box center [469, 25] width 341 height 28
paste input "[STREET_ADDRESS]"
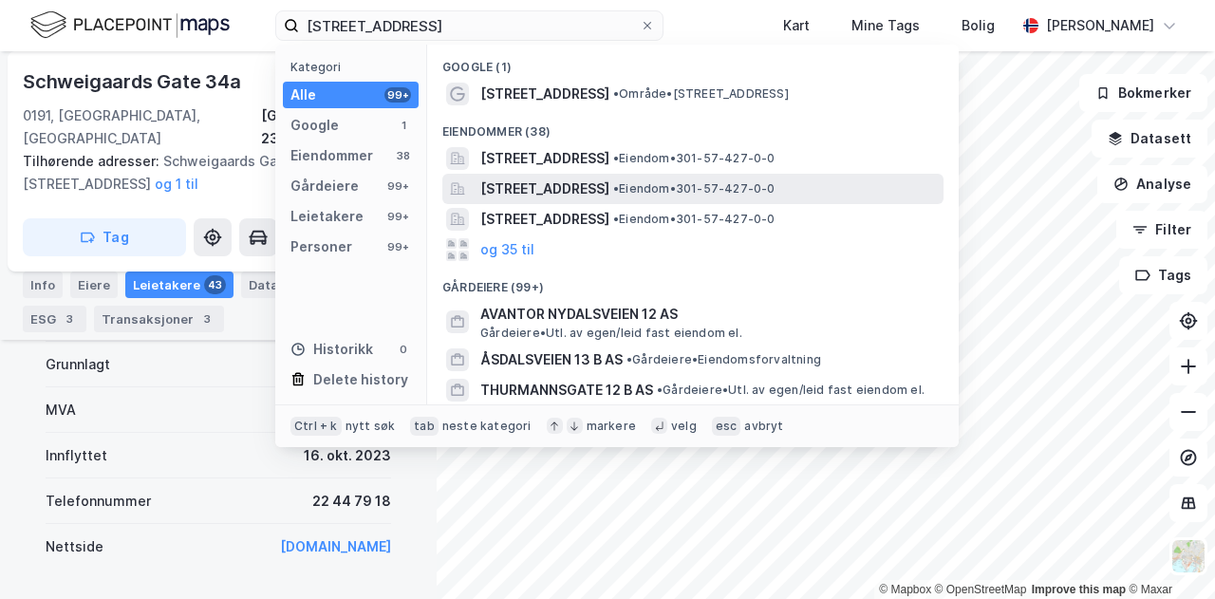
click at [584, 191] on span "[STREET_ADDRESS]" at bounding box center [544, 189] width 129 height 23
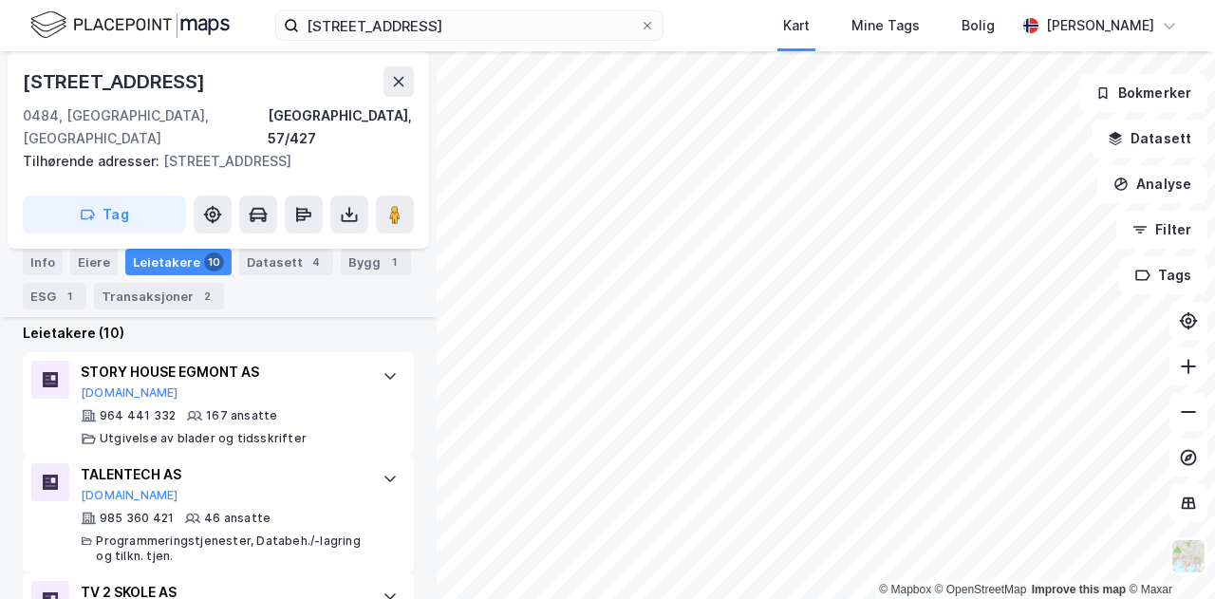
scroll to position [606, 0]
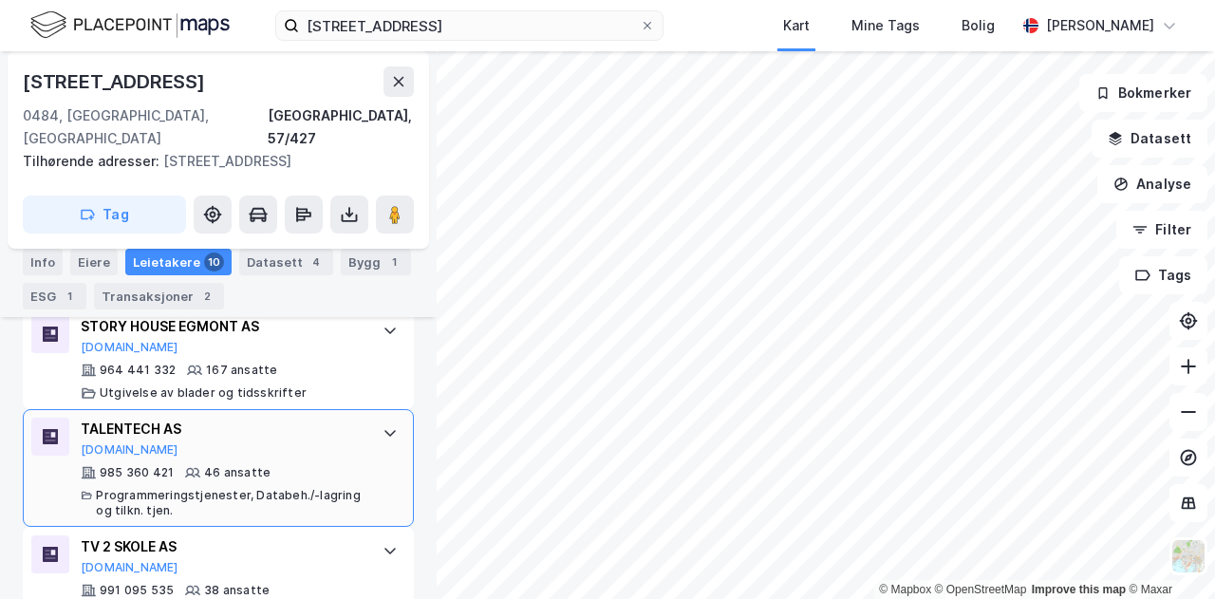
click at [383, 425] on icon at bounding box center [390, 432] width 15 height 15
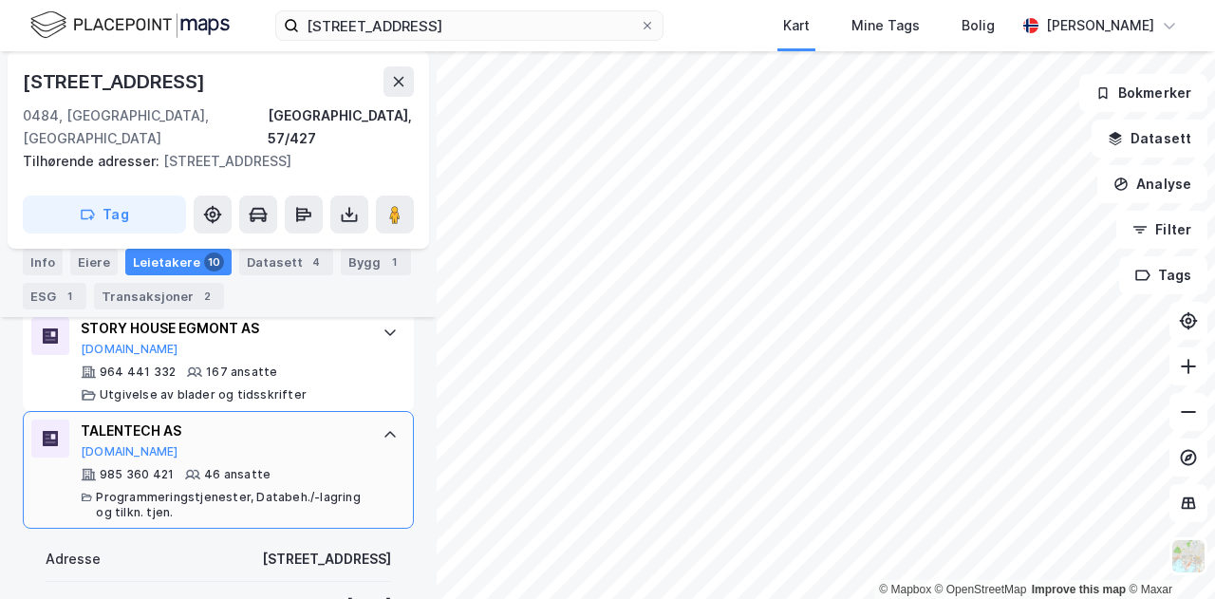
scroll to position [572, 0]
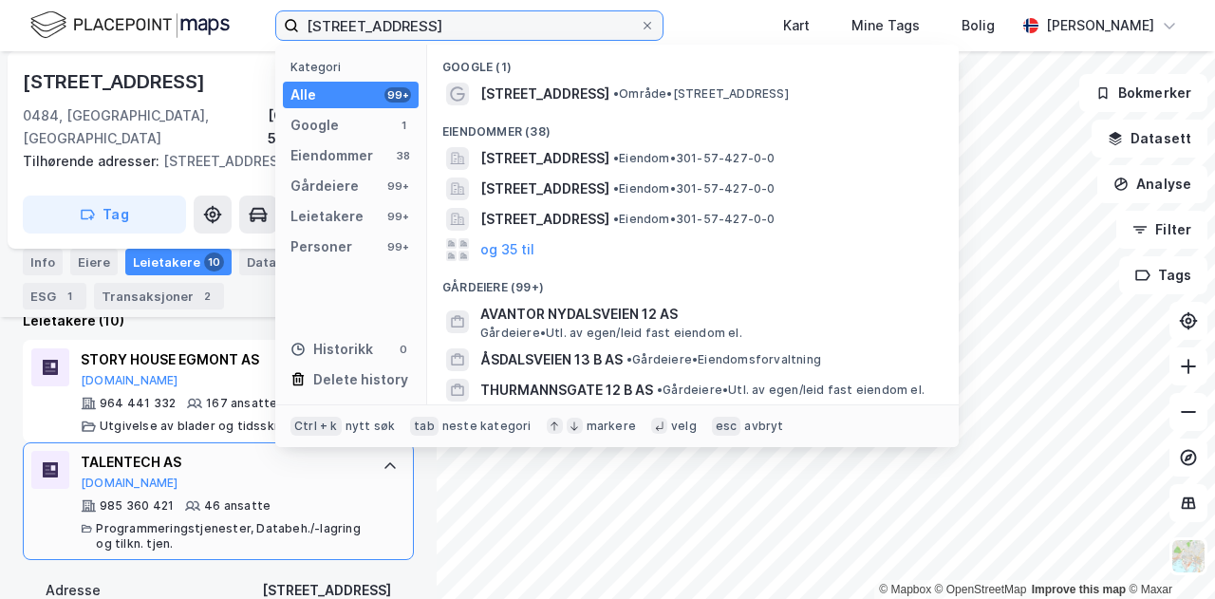
drag, startPoint x: 511, startPoint y: 25, endPoint x: 227, endPoint y: 24, distance: 283.8
click at [227, 24] on div "[STREET_ADDRESS] Kategori Alle 99+ Google 1 Eiendommer 38 Gårdeiere 99+ Leietak…" at bounding box center [607, 25] width 1215 height 51
paste input "[STREET_ADDRESS]"
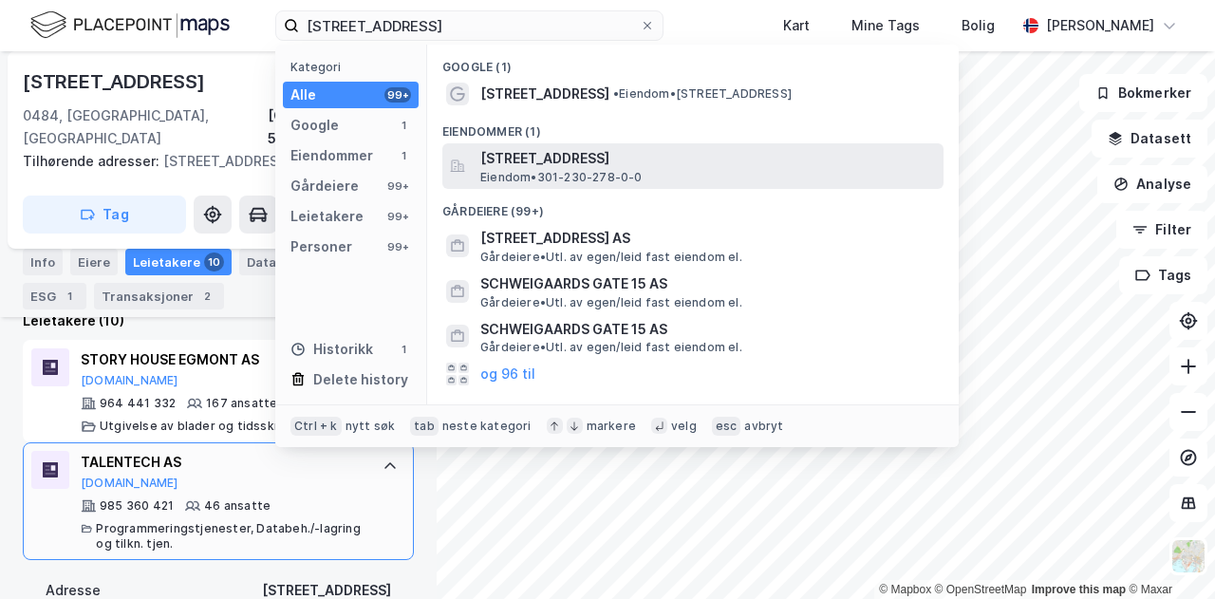
click at [577, 170] on span "Eiendom • 301-230-278-0-0" at bounding box center [561, 177] width 162 height 15
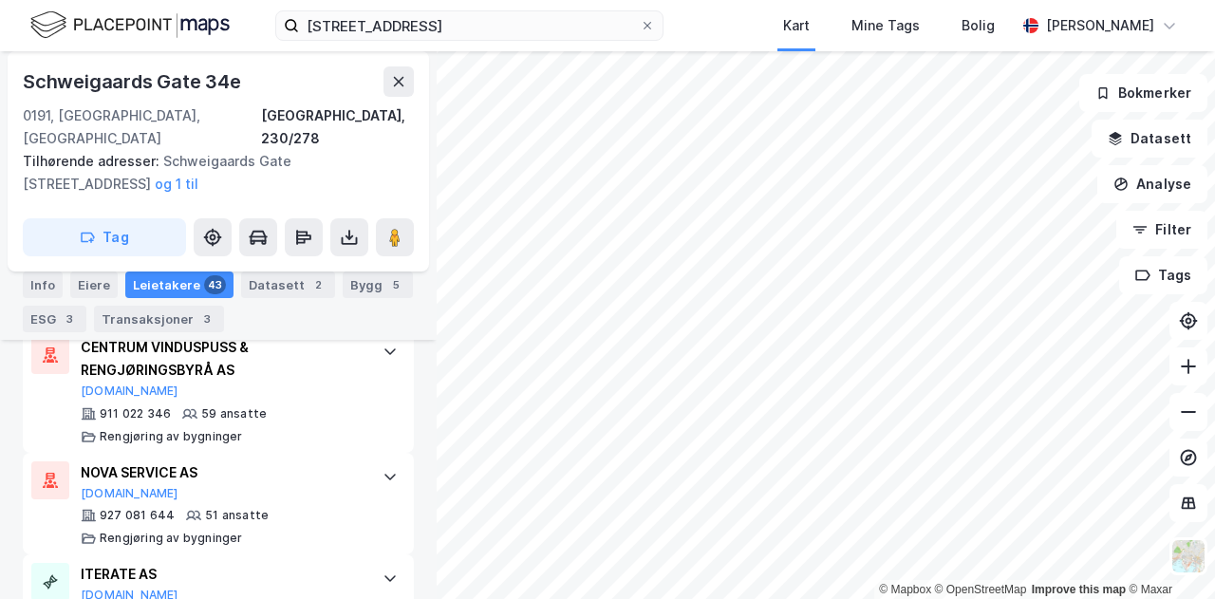
scroll to position [816, 0]
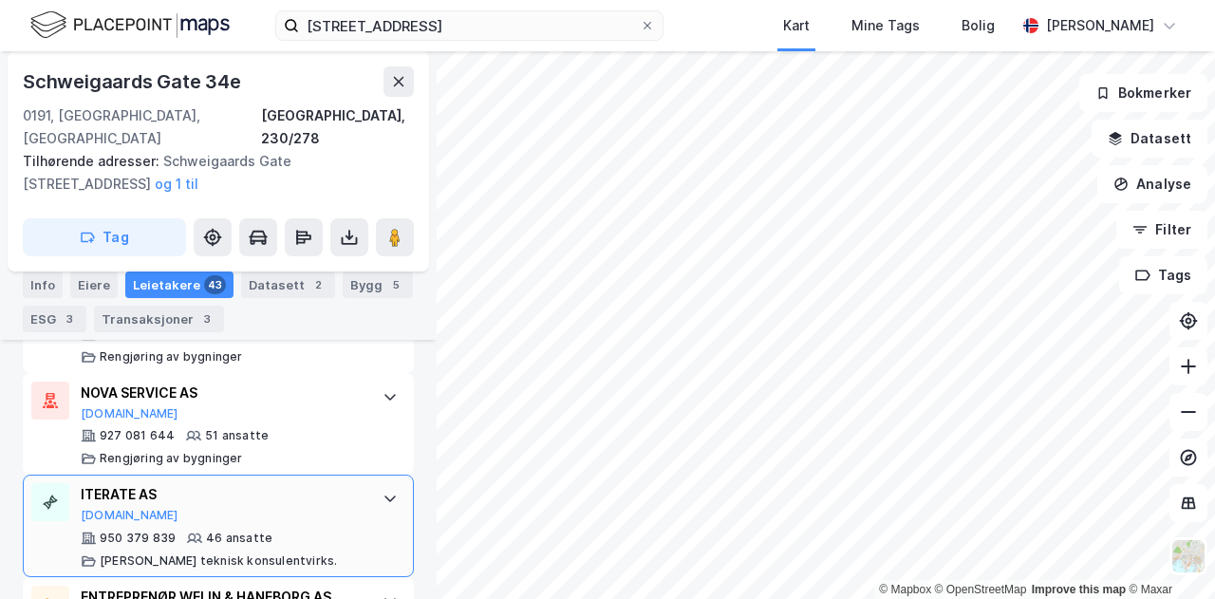
click at [262, 483] on div "ITERATE AS" at bounding box center [222, 494] width 283 height 23
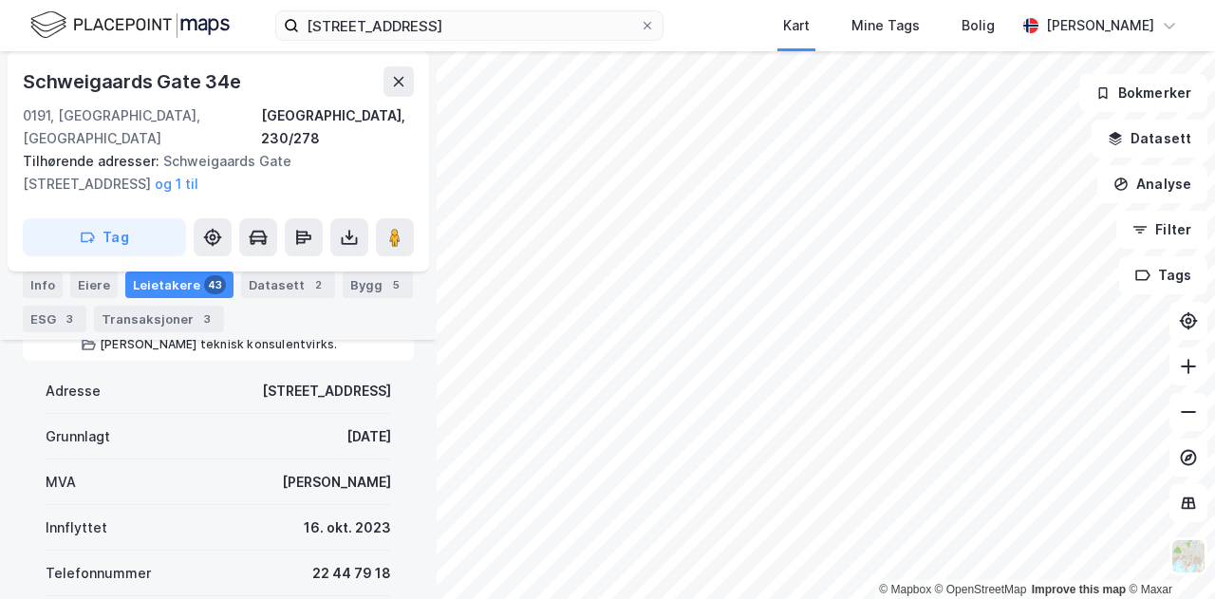
scroll to position [1067, 0]
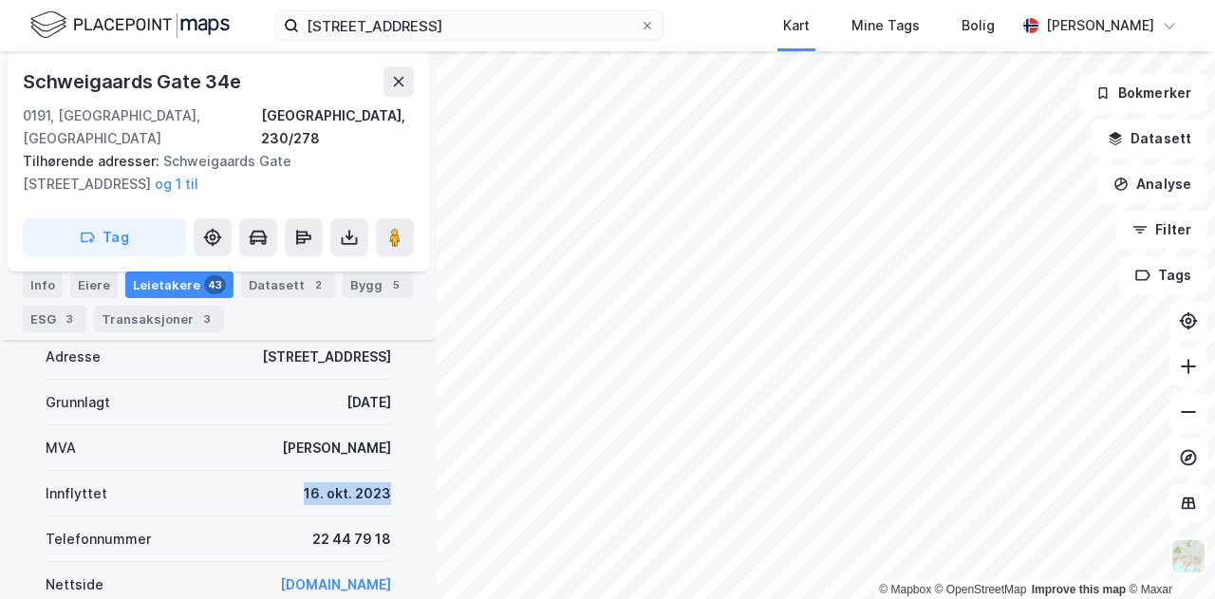
drag, startPoint x: 292, startPoint y: 457, endPoint x: 381, endPoint y: 461, distance: 88.4
copy div "16. okt. 2023"
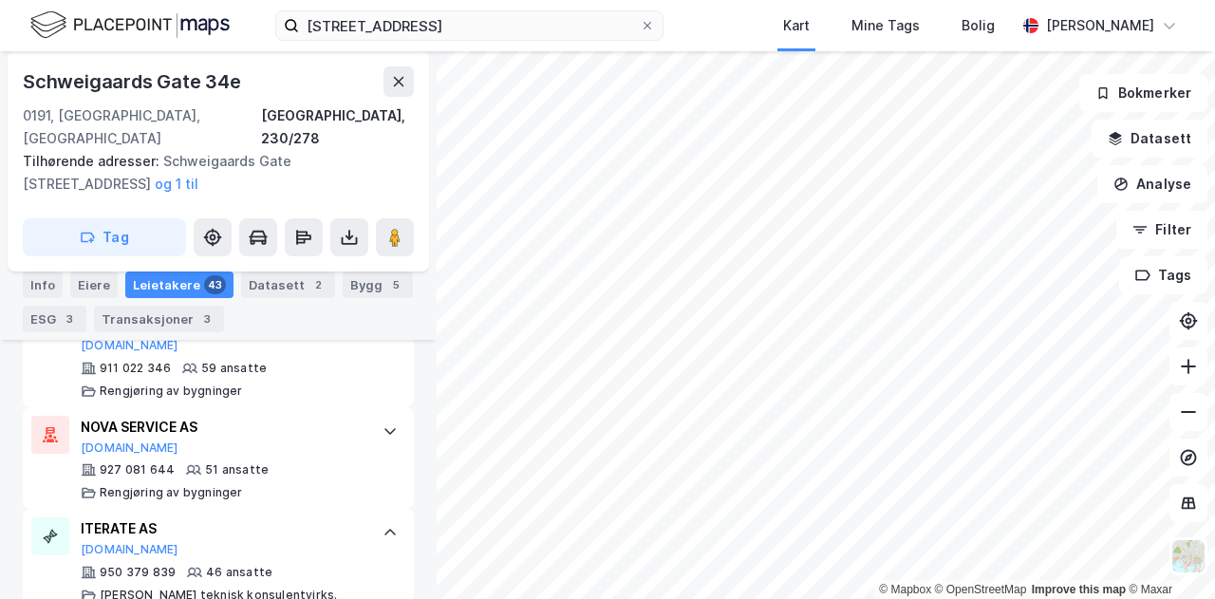
scroll to position [877, 0]
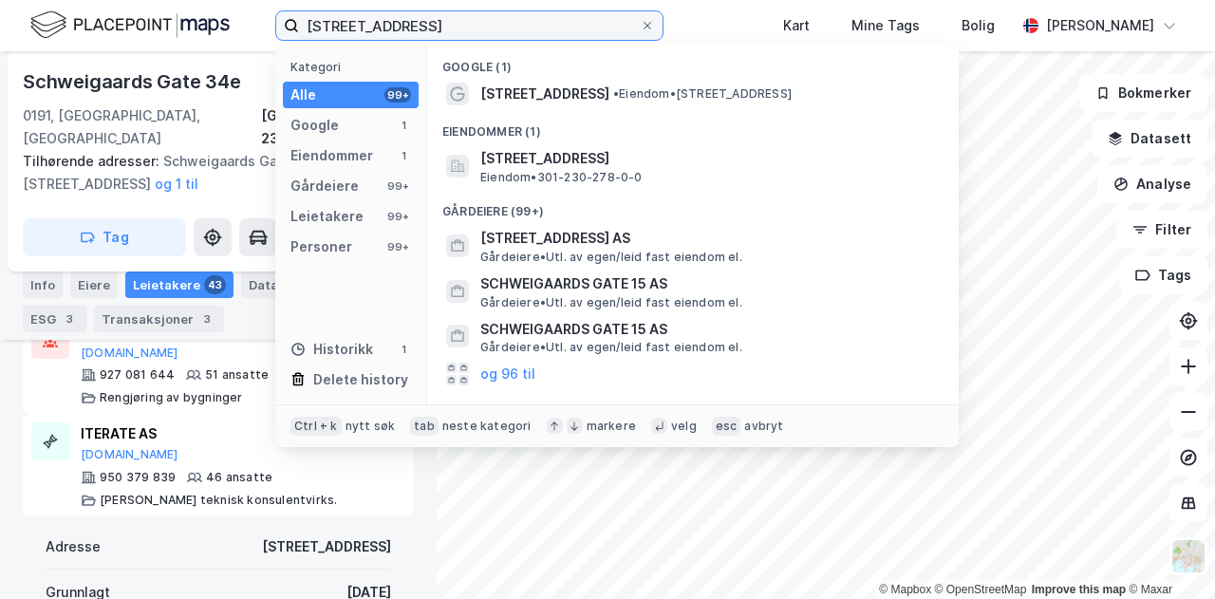
click at [562, 30] on input "[STREET_ADDRESS]" at bounding box center [469, 25] width 341 height 28
drag, startPoint x: 562, startPoint y: 30, endPoint x: 277, endPoint y: 14, distance: 285.2
click at [277, 14] on label "[STREET_ADDRESS]" at bounding box center [469, 25] width 388 height 30
click at [299, 14] on input "[STREET_ADDRESS]" at bounding box center [469, 25] width 341 height 28
paste input "TALENTECH AS AVD NYDALSVEIEN"
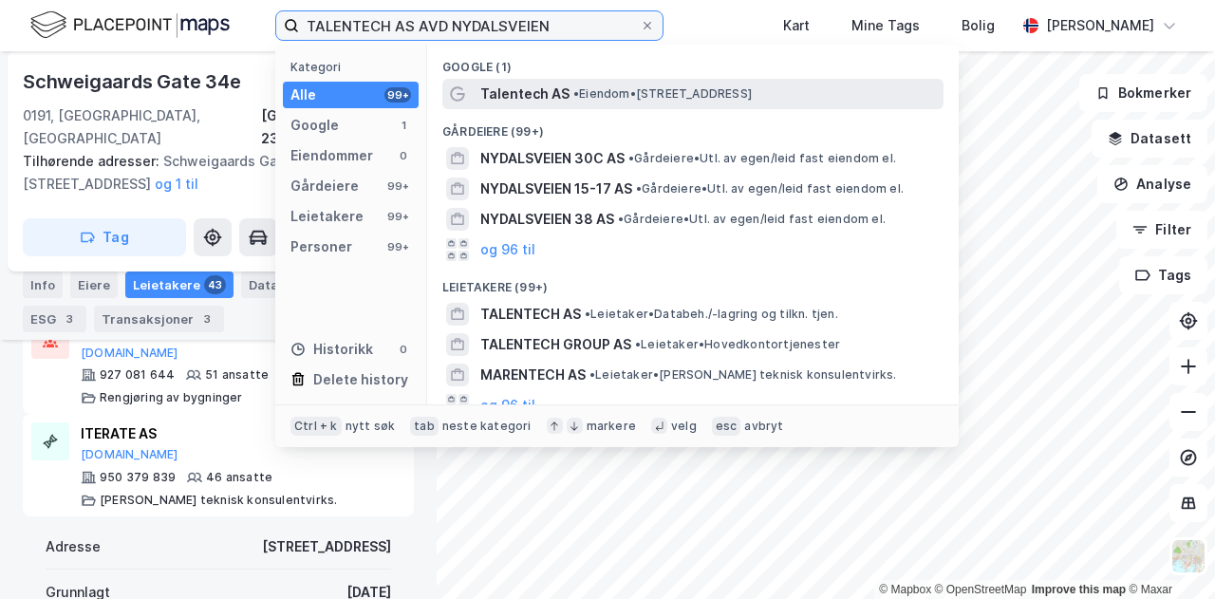
type input "TALENTECH AS AVD NYDALSVEIEN"
click at [545, 86] on span "Talentech AS" at bounding box center [524, 94] width 89 height 23
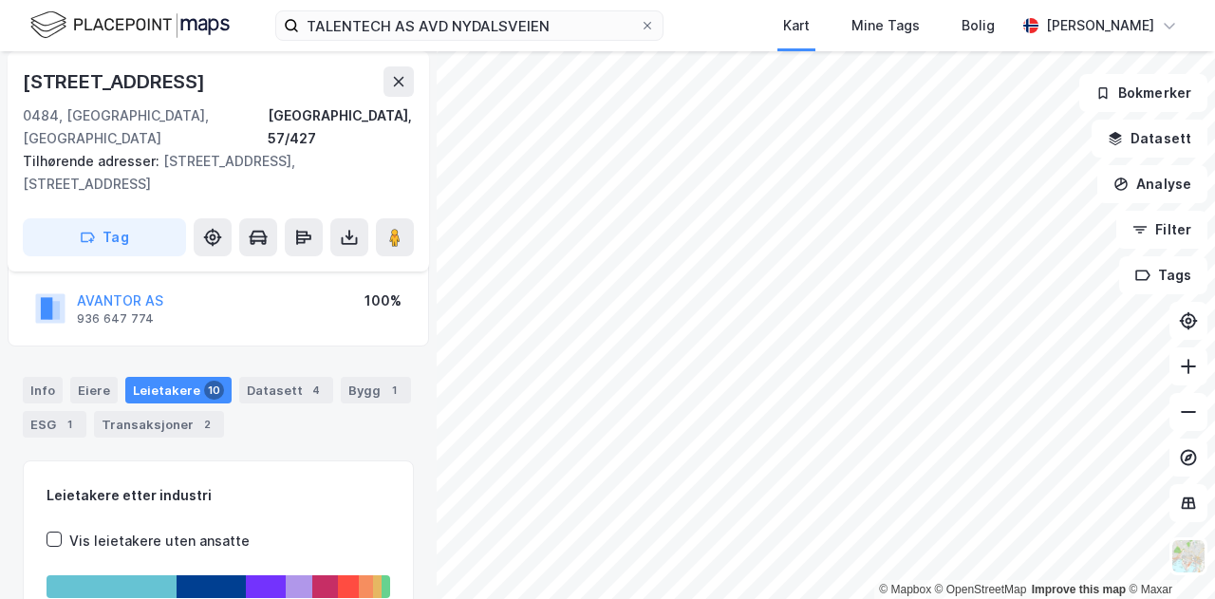
scroll to position [208, 0]
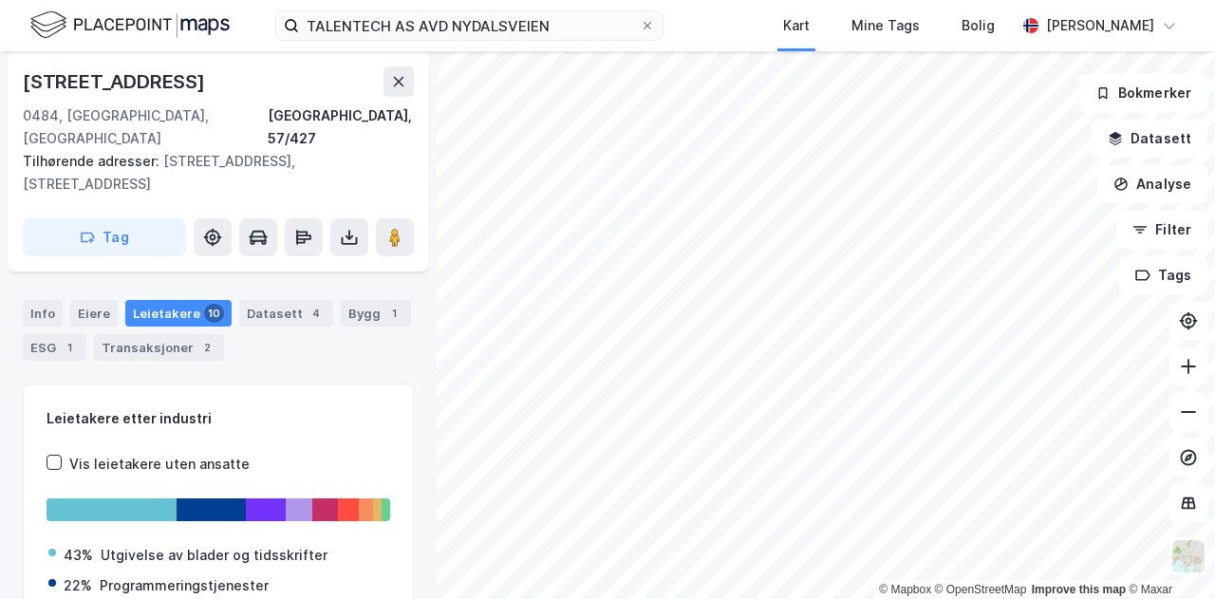
click at [186, 300] on div "Leietakere 10" at bounding box center [178, 313] width 106 height 27
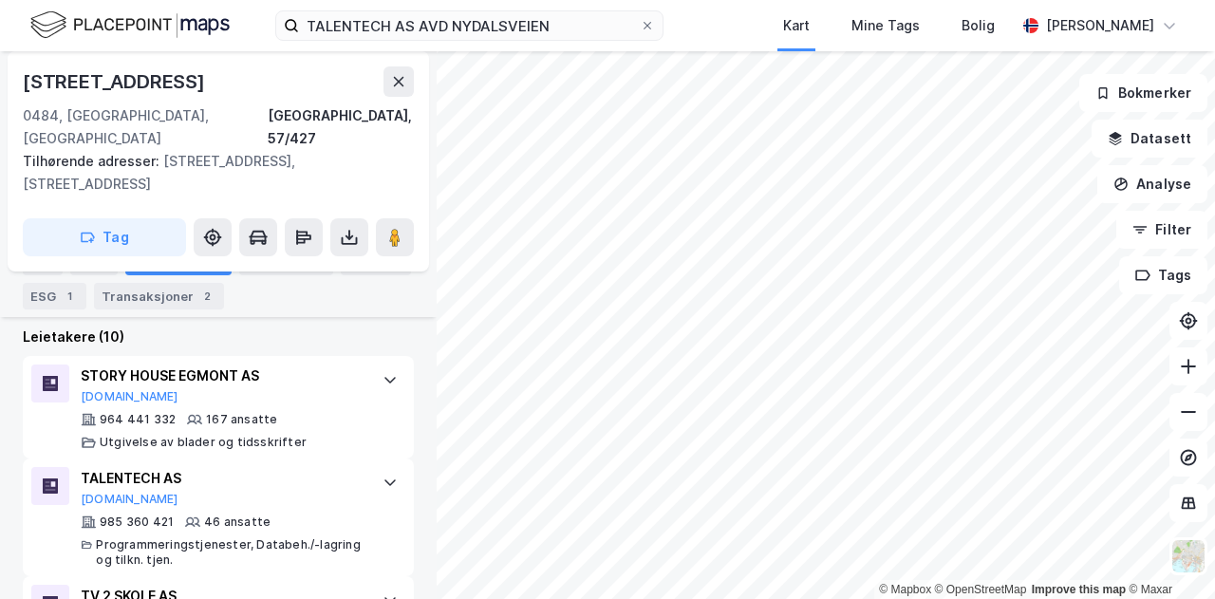
scroll to position [584, 0]
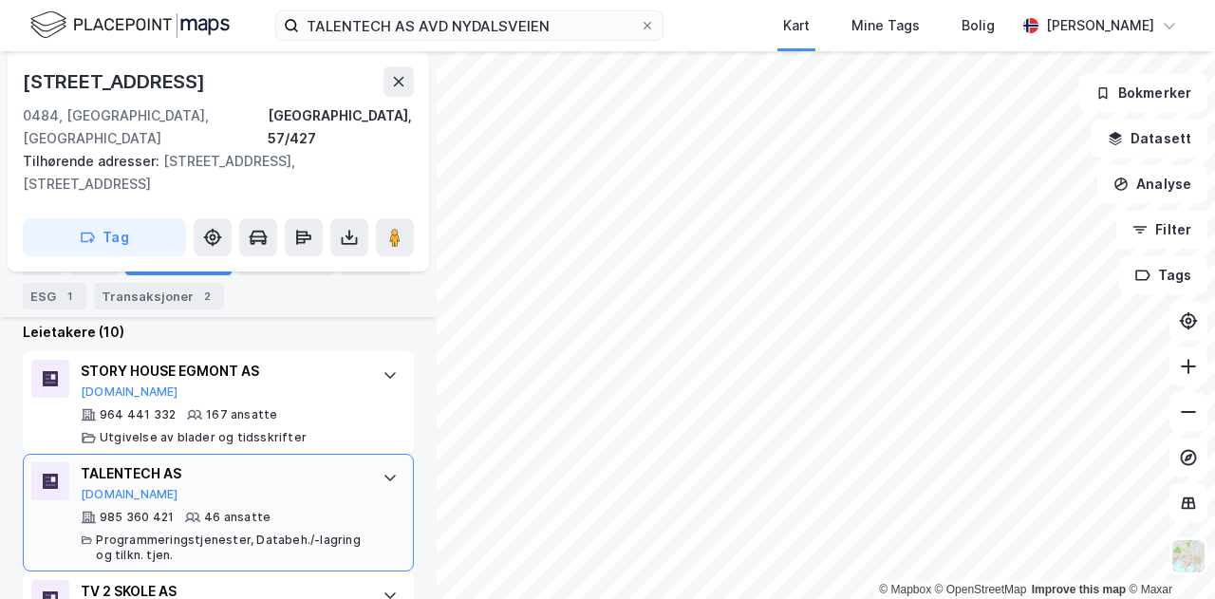
click at [375, 462] on div at bounding box center [390, 477] width 30 height 30
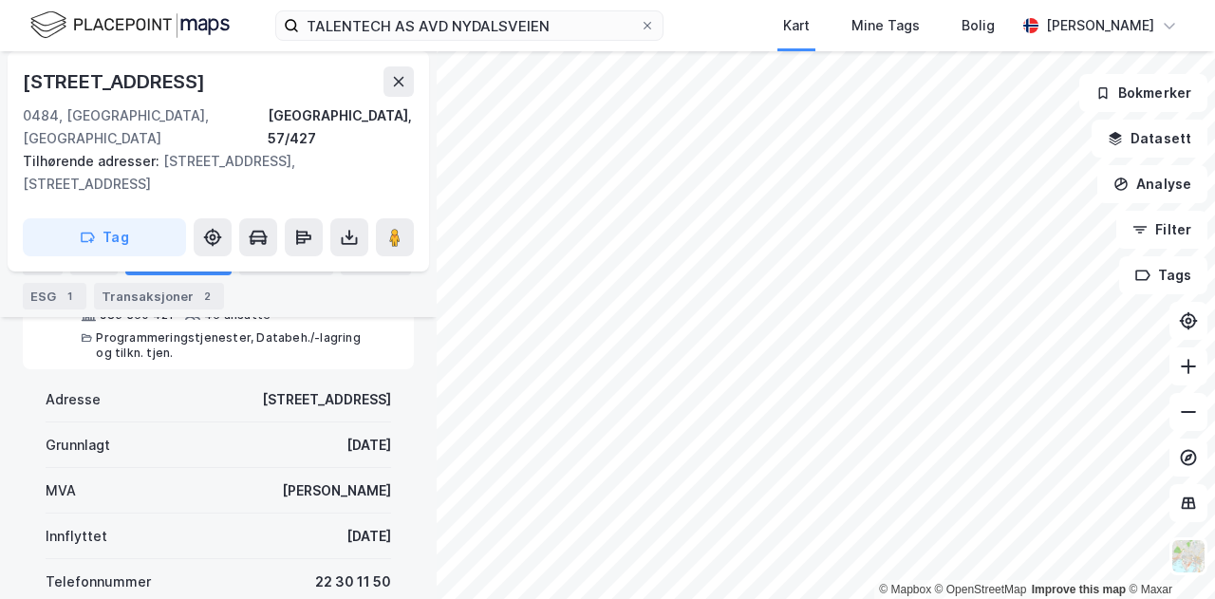
scroll to position [829, 0]
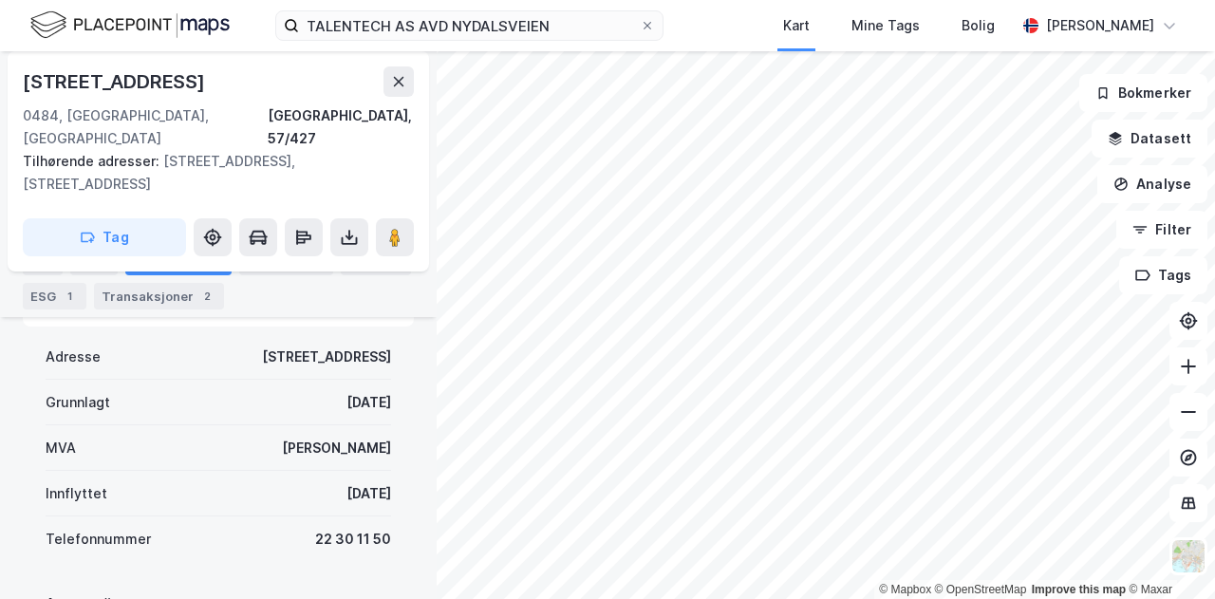
drag, startPoint x: 271, startPoint y: 438, endPoint x: 383, endPoint y: 436, distance: 111.1
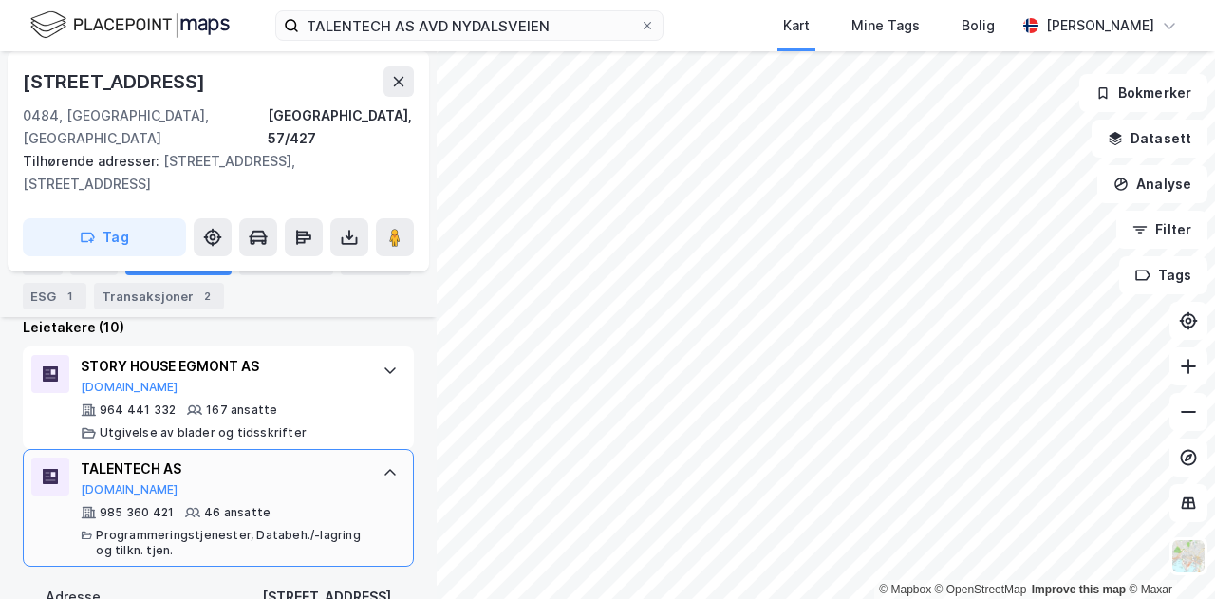
scroll to position [544, 0]
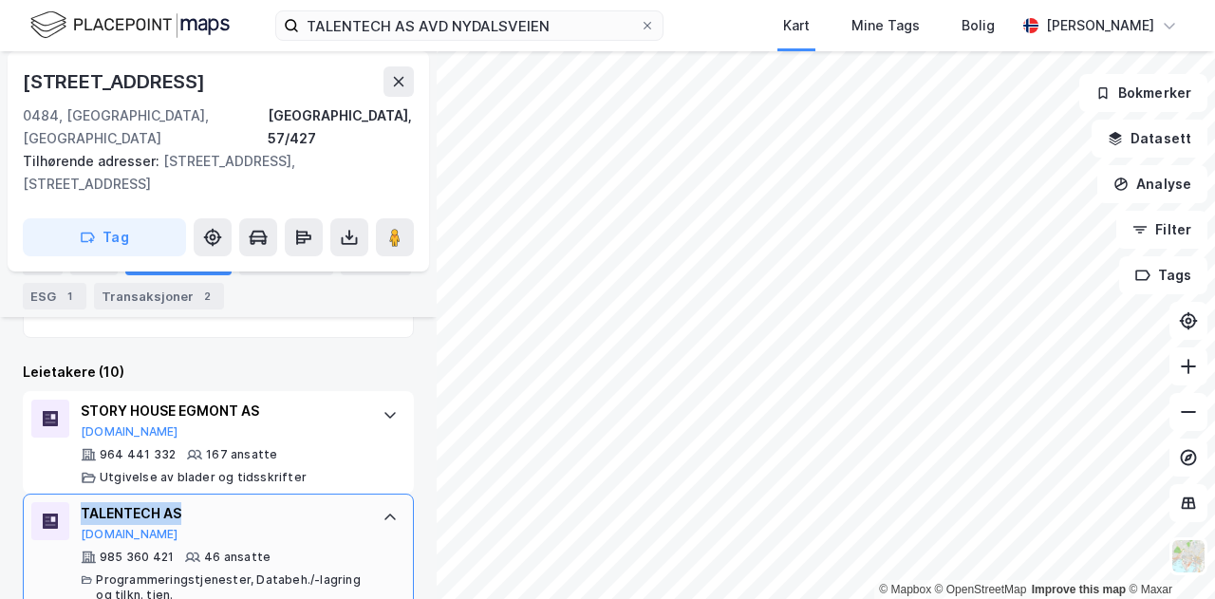
drag, startPoint x: 205, startPoint y: 469, endPoint x: 66, endPoint y: 468, distance: 139.5
click at [66, 494] on div "TALENTECH AS [DOMAIN_NAME] 985 360 421 46 ansatte Programmeringstjenester, Data…" at bounding box center [218, 553] width 391 height 118
copy div "TALENTECH AS"
